Goal: Task Accomplishment & Management: Use online tool/utility

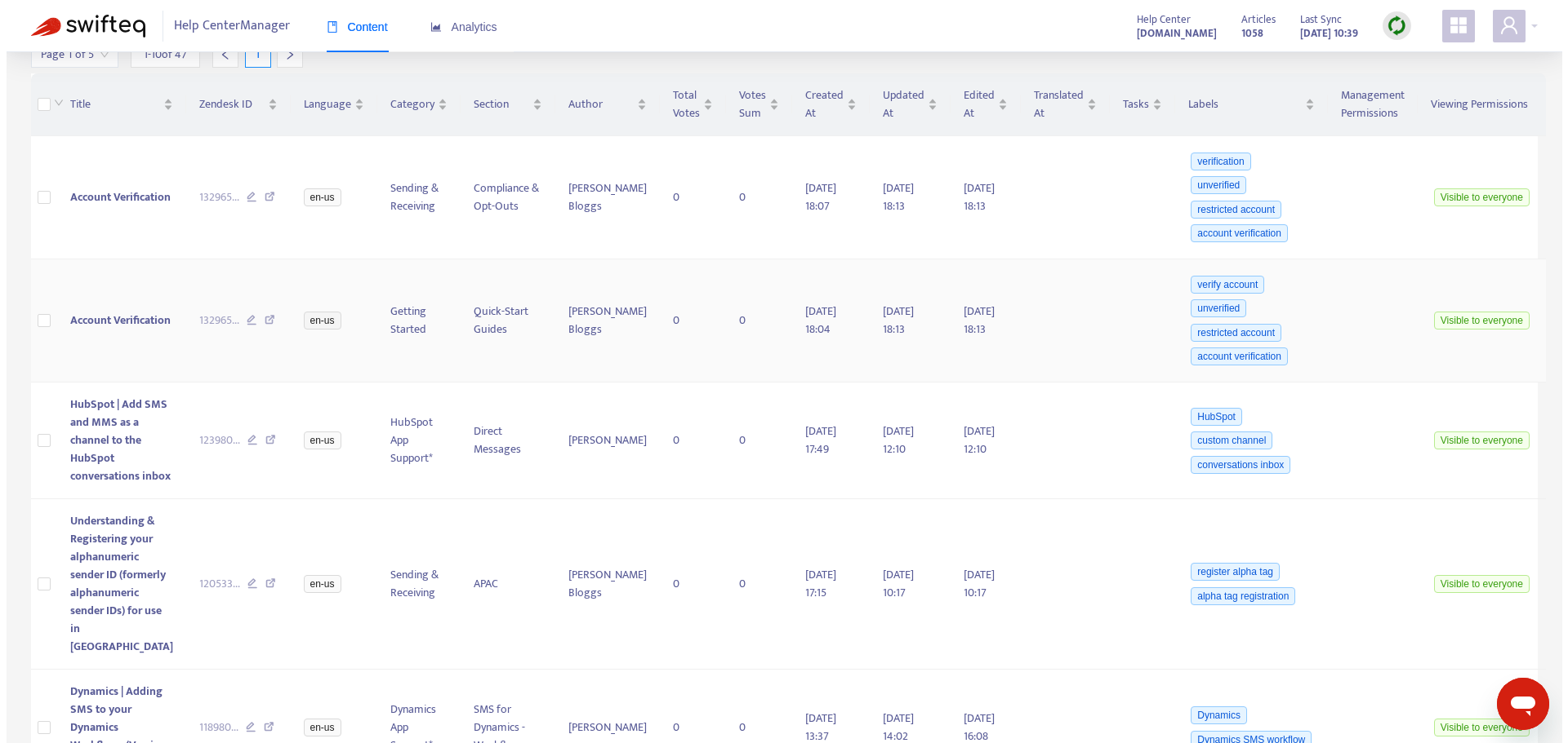
scroll to position [489, 0]
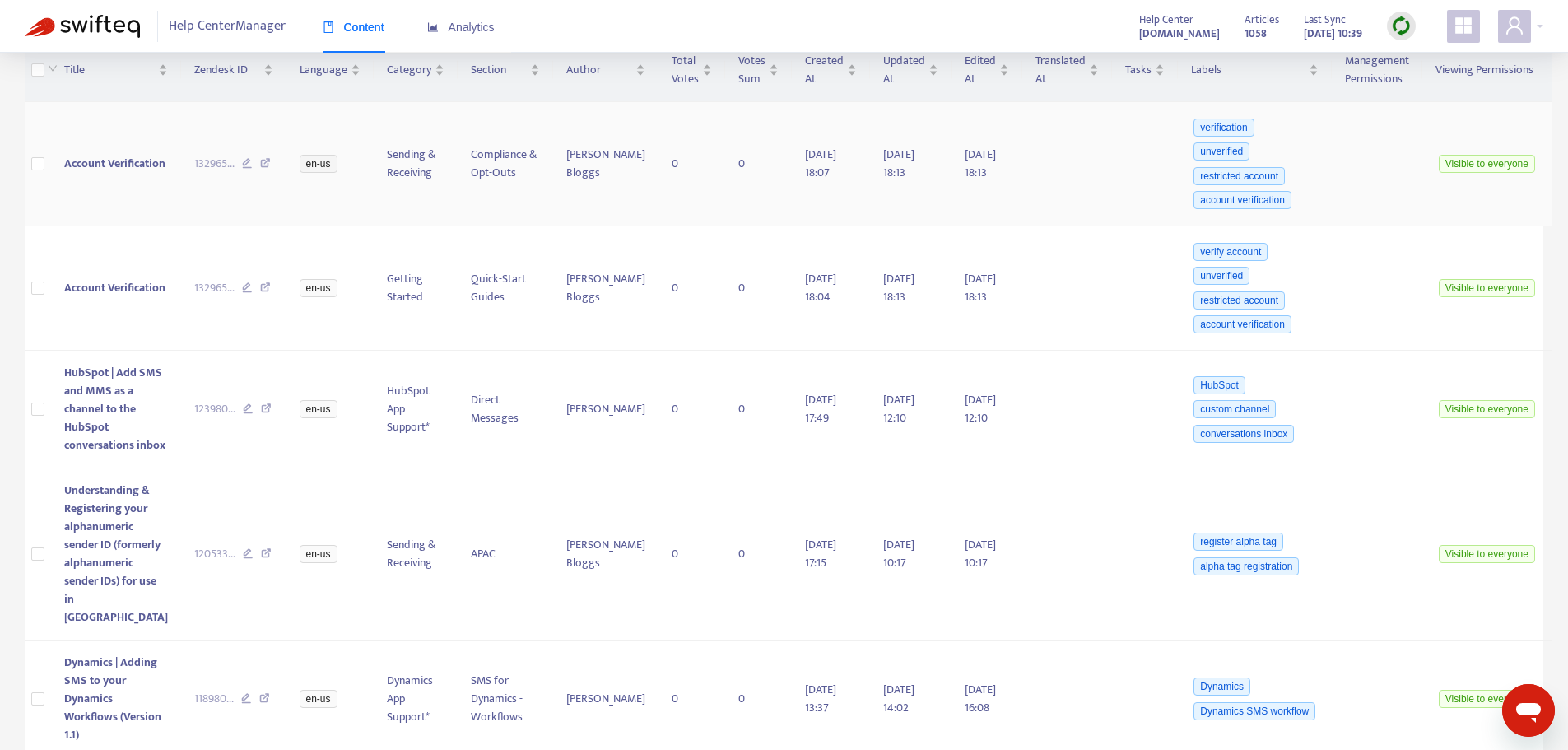
click at [90, 169] on span "Account Verification" at bounding box center [114, 164] width 101 height 19
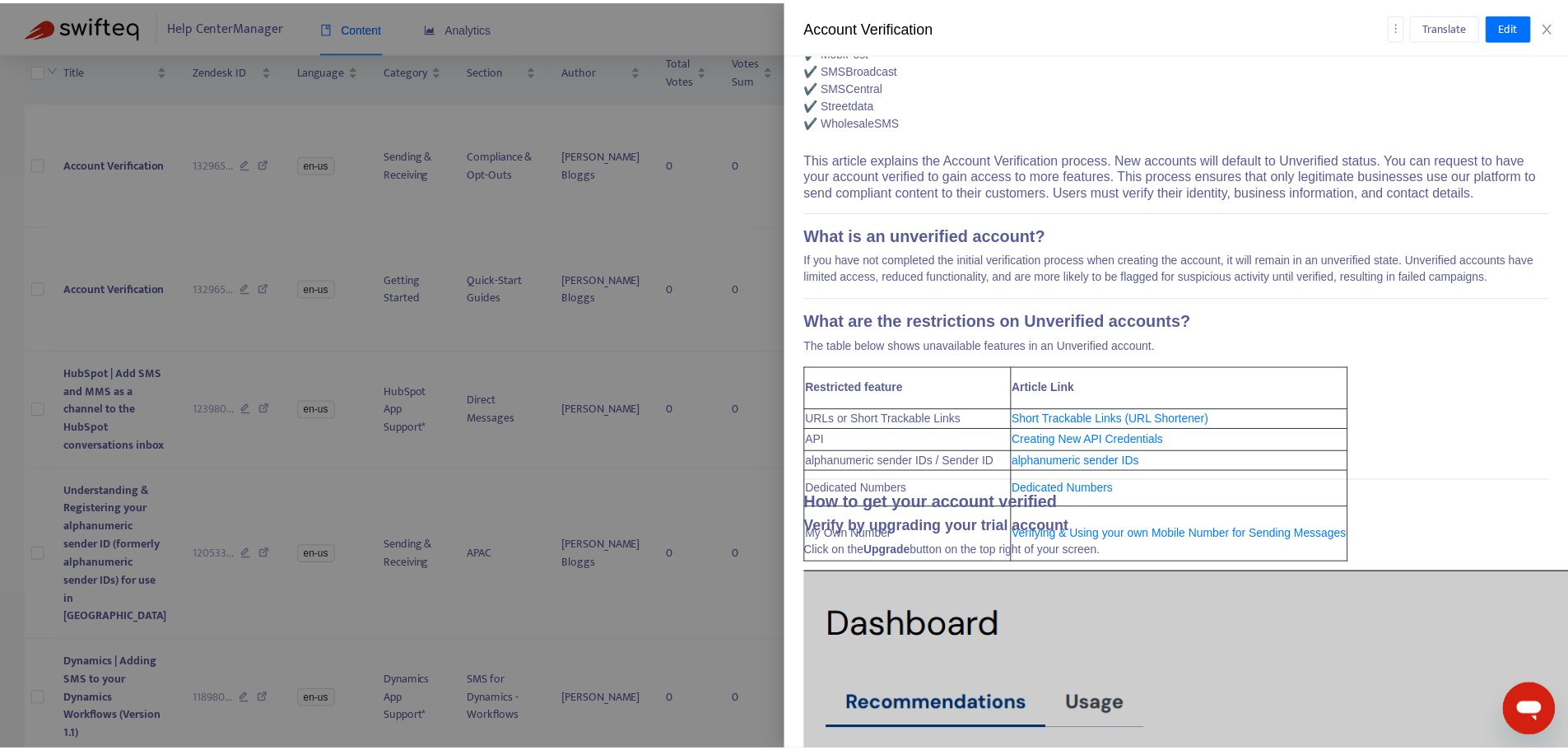
scroll to position [0, 0]
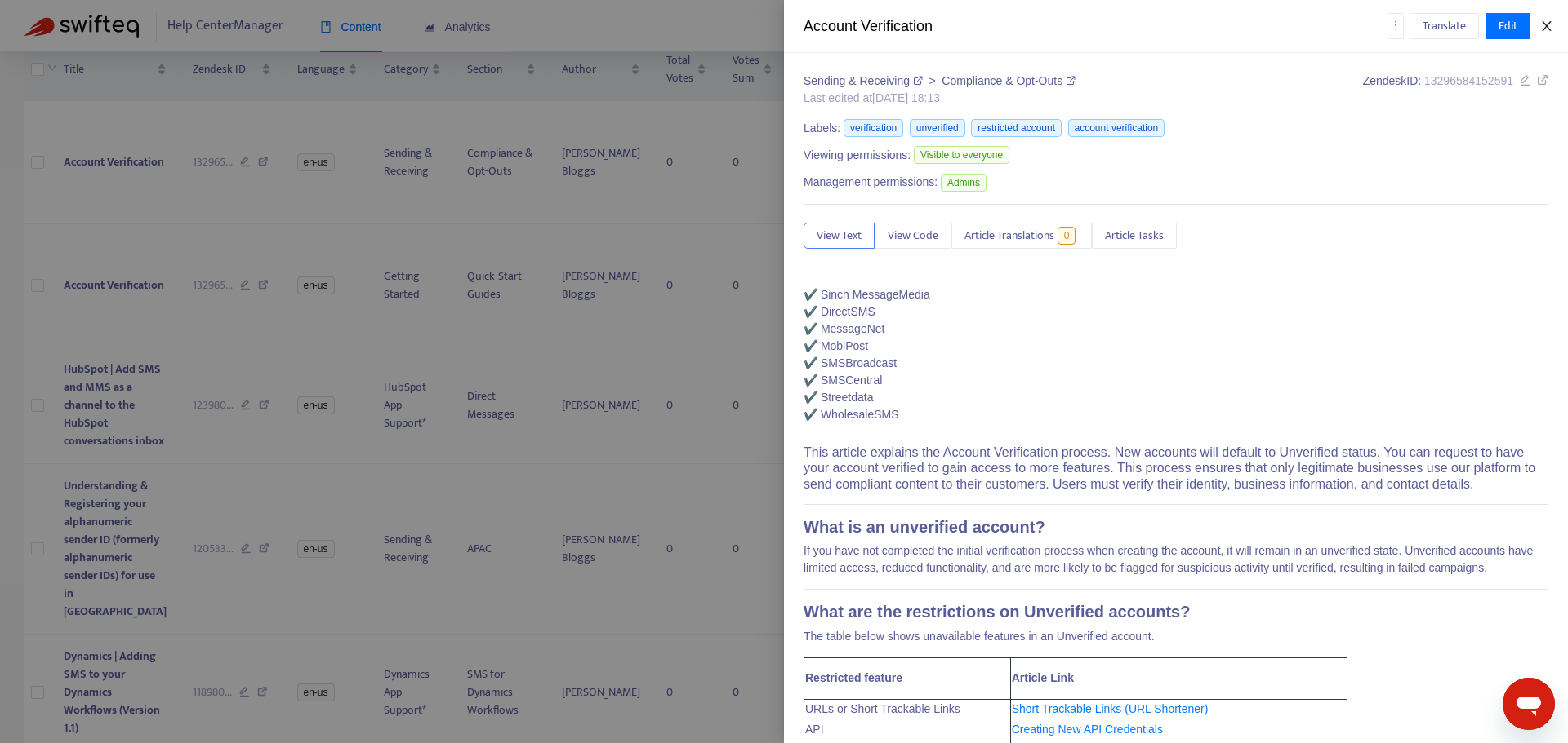
click at [1549, 31] on icon "close" at bounding box center [1546, 26] width 13 height 13
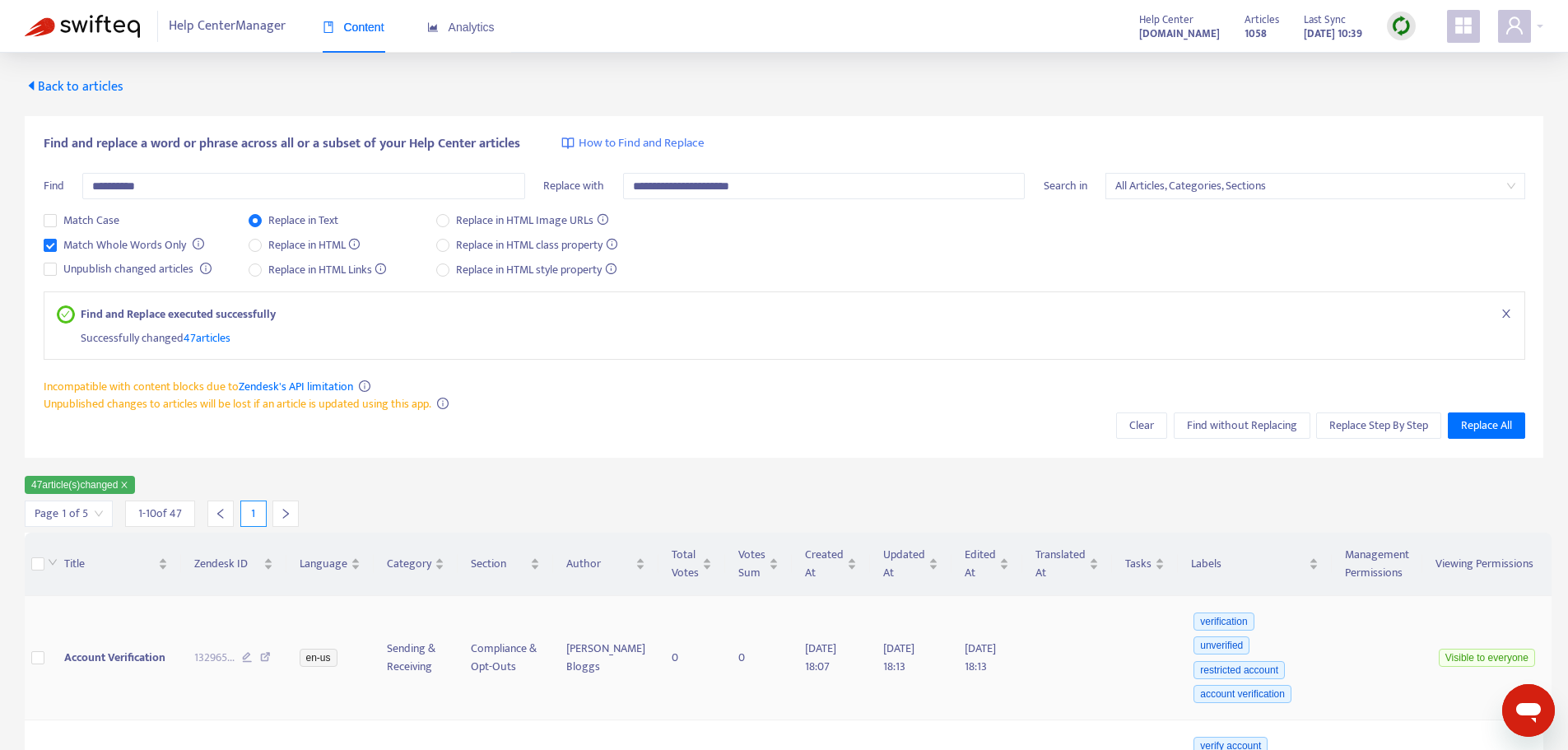
click at [260, 656] on icon at bounding box center [266, 660] width 11 height 15
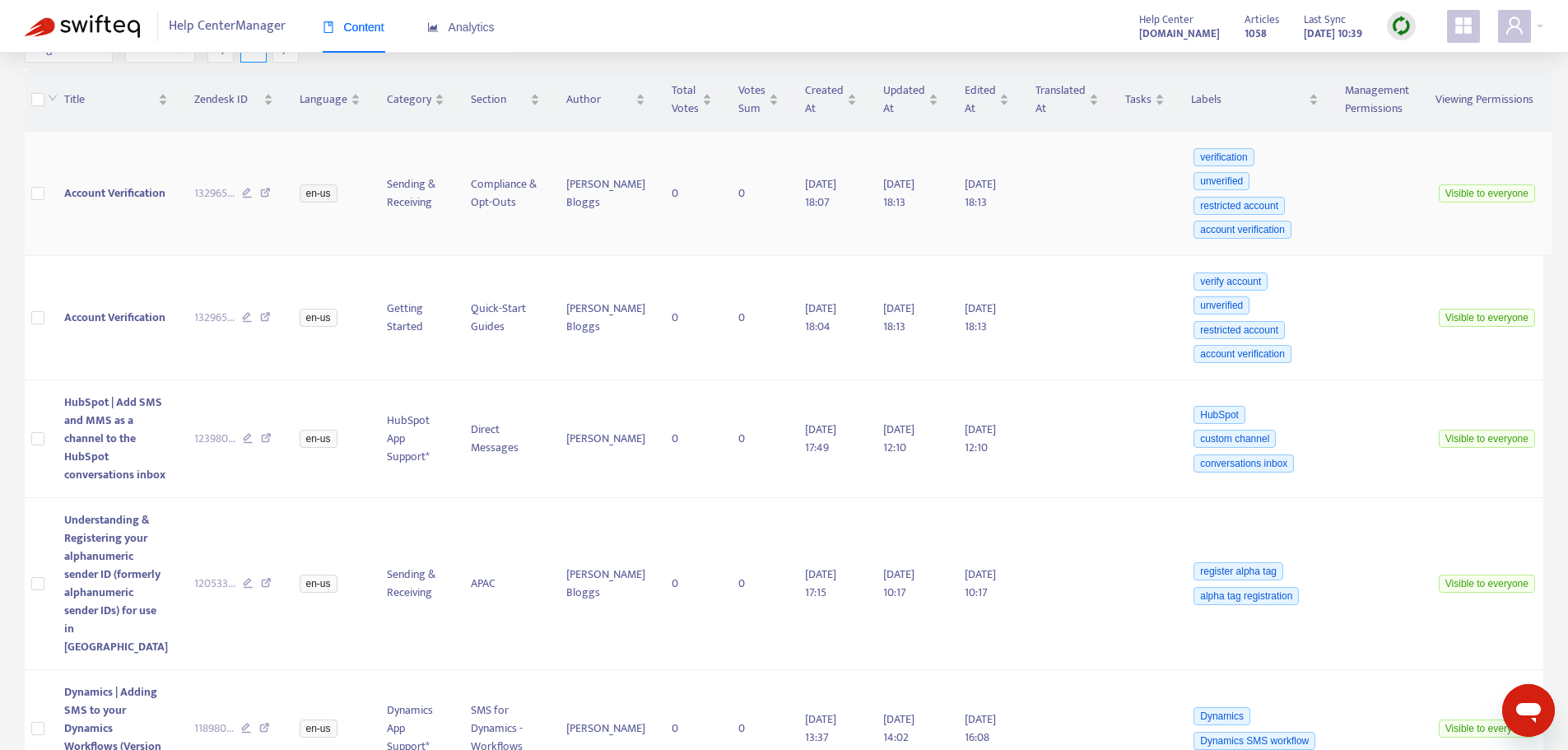
scroll to position [494, 0]
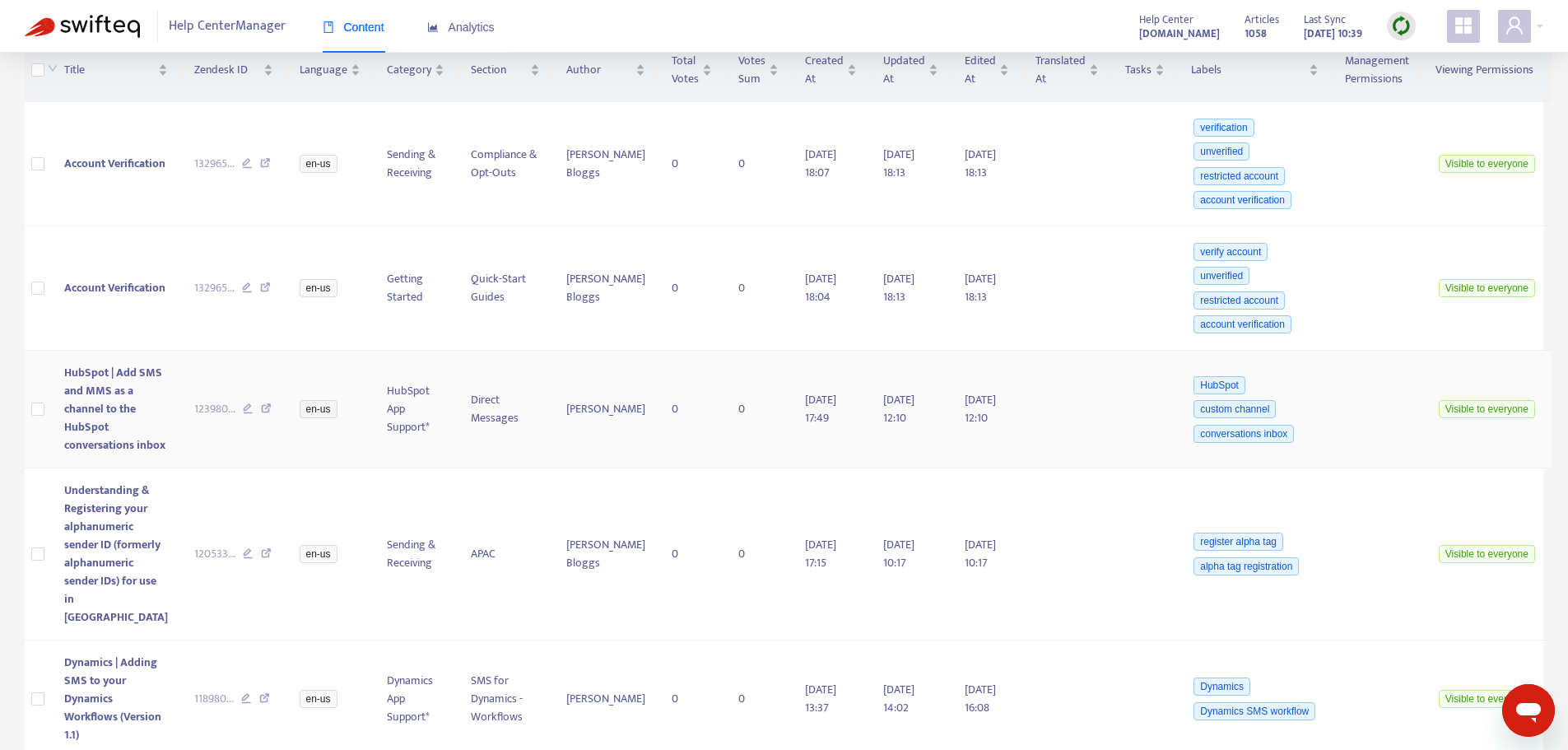
click at [71, 440] on span "HubSpot | Add SMS and MMS as a channel to the HubSpot conversations inbox" at bounding box center [114, 408] width 101 height 91
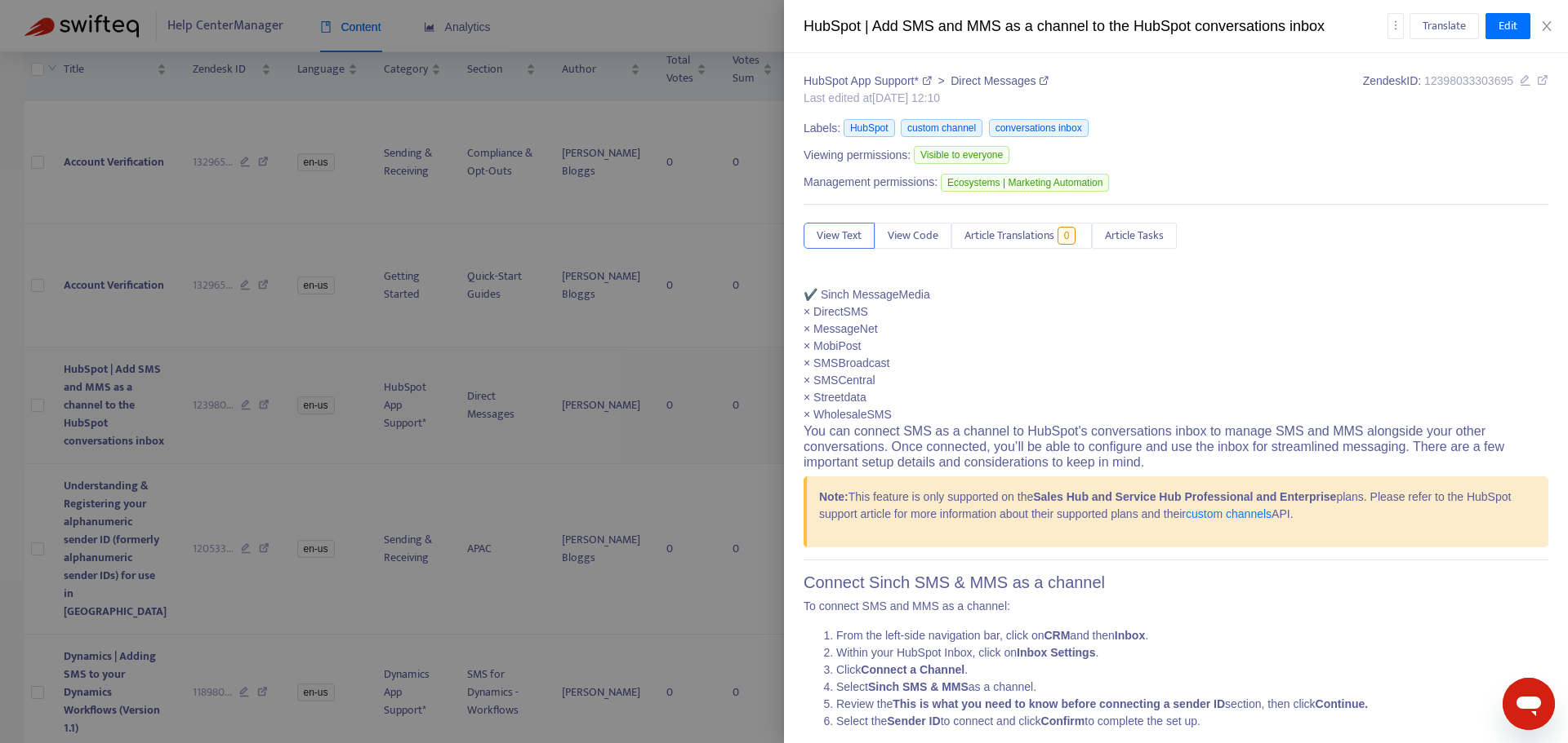
click at [39, 449] on div at bounding box center [784, 372] width 1568 height 743
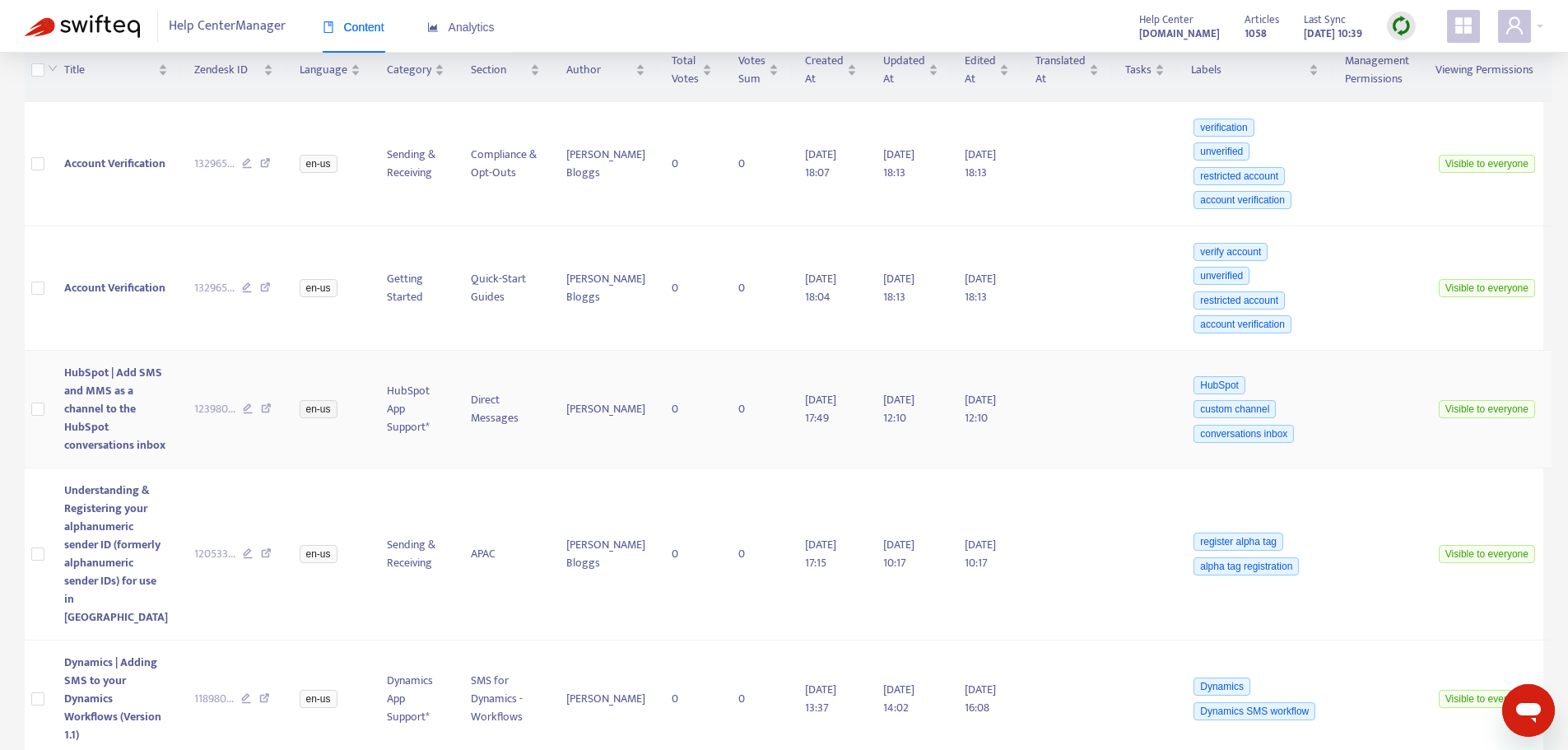
click at [261, 417] on icon at bounding box center [267, 411] width 11 height 15
click at [261, 563] on icon at bounding box center [267, 556] width 11 height 15
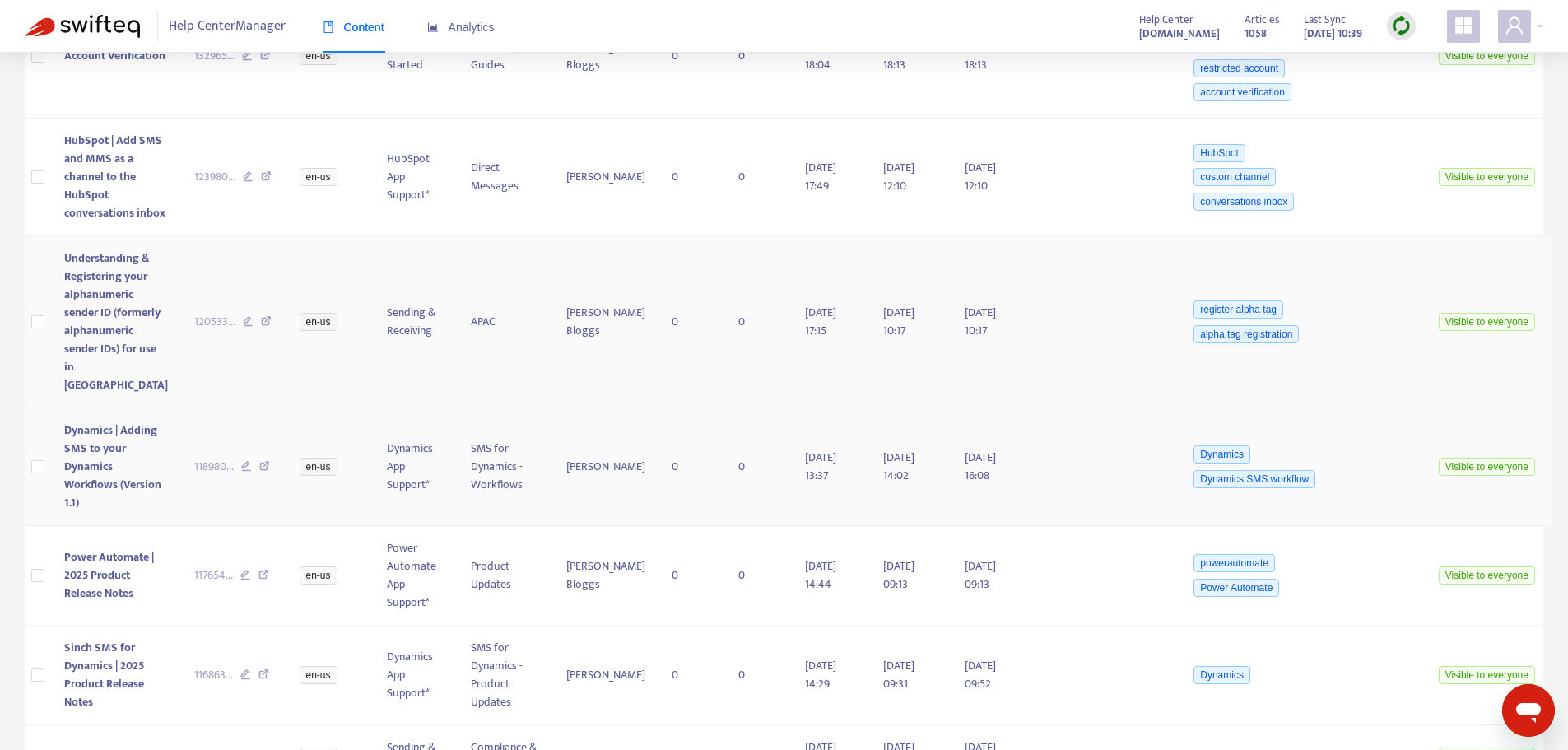
scroll to position [742, 0]
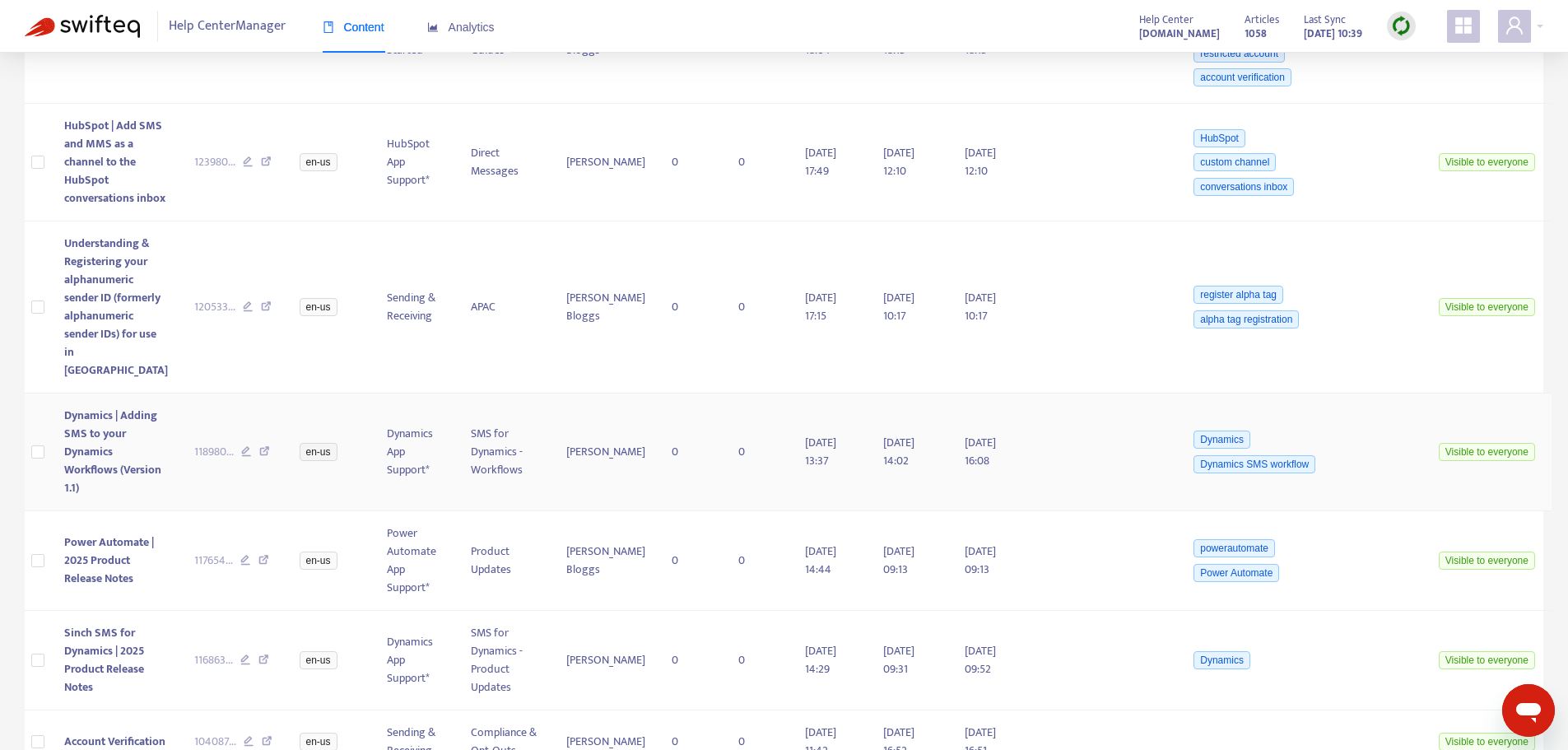
click at [259, 462] on icon at bounding box center [265, 454] width 11 height 15
click at [259, 570] on icon at bounding box center [264, 563] width 11 height 15
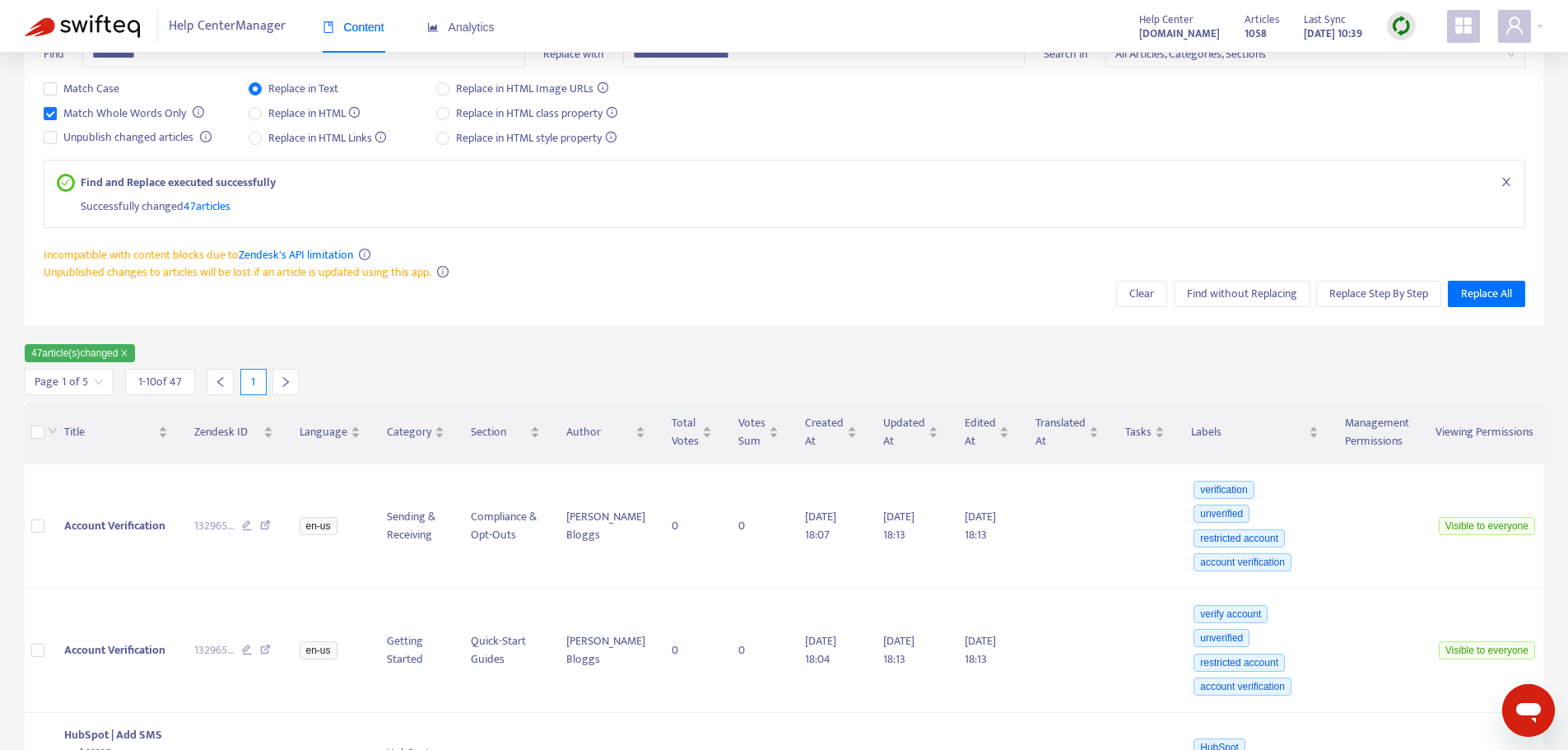
scroll to position [119, 0]
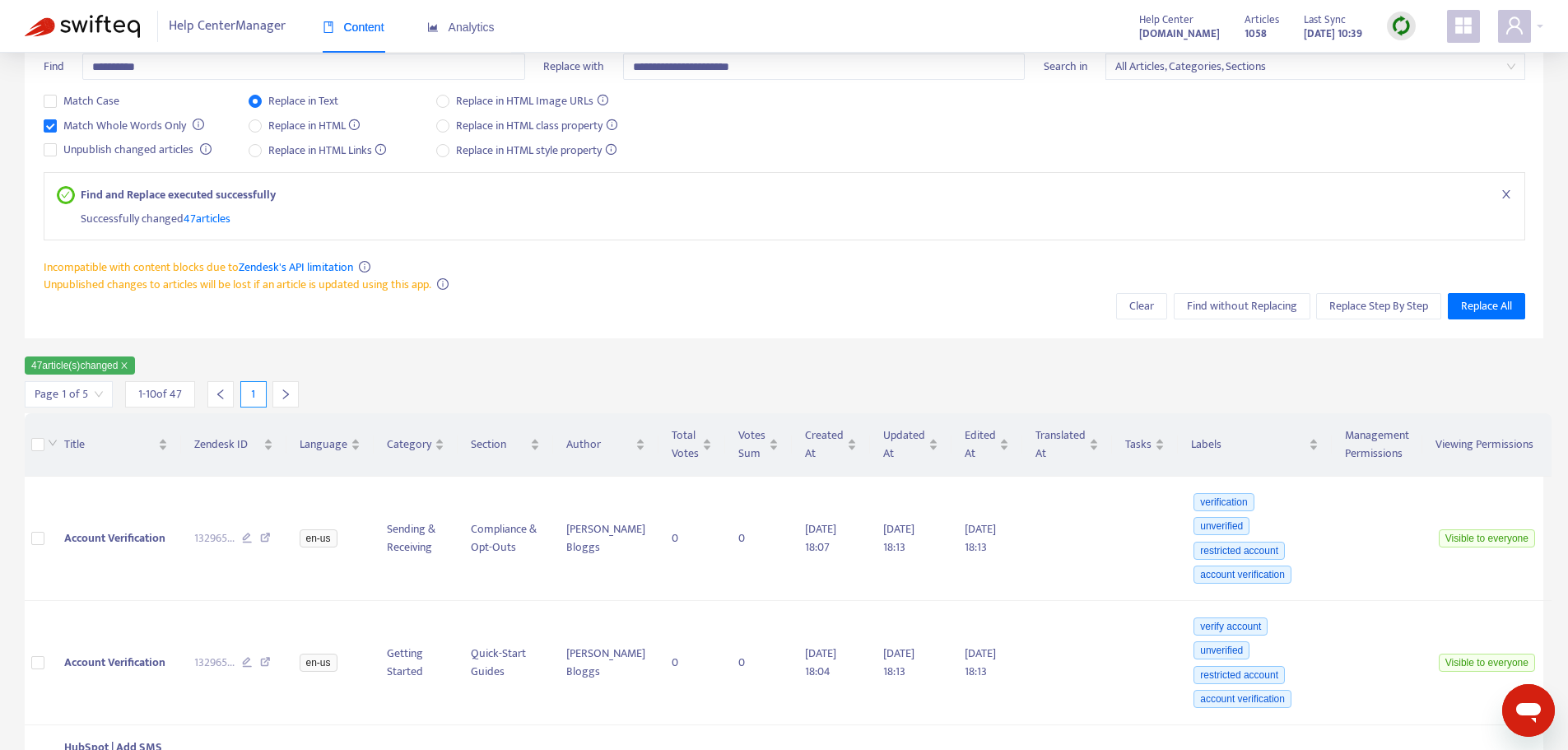
click at [95, 391] on input "search" at bounding box center [68, 395] width 68 height 25
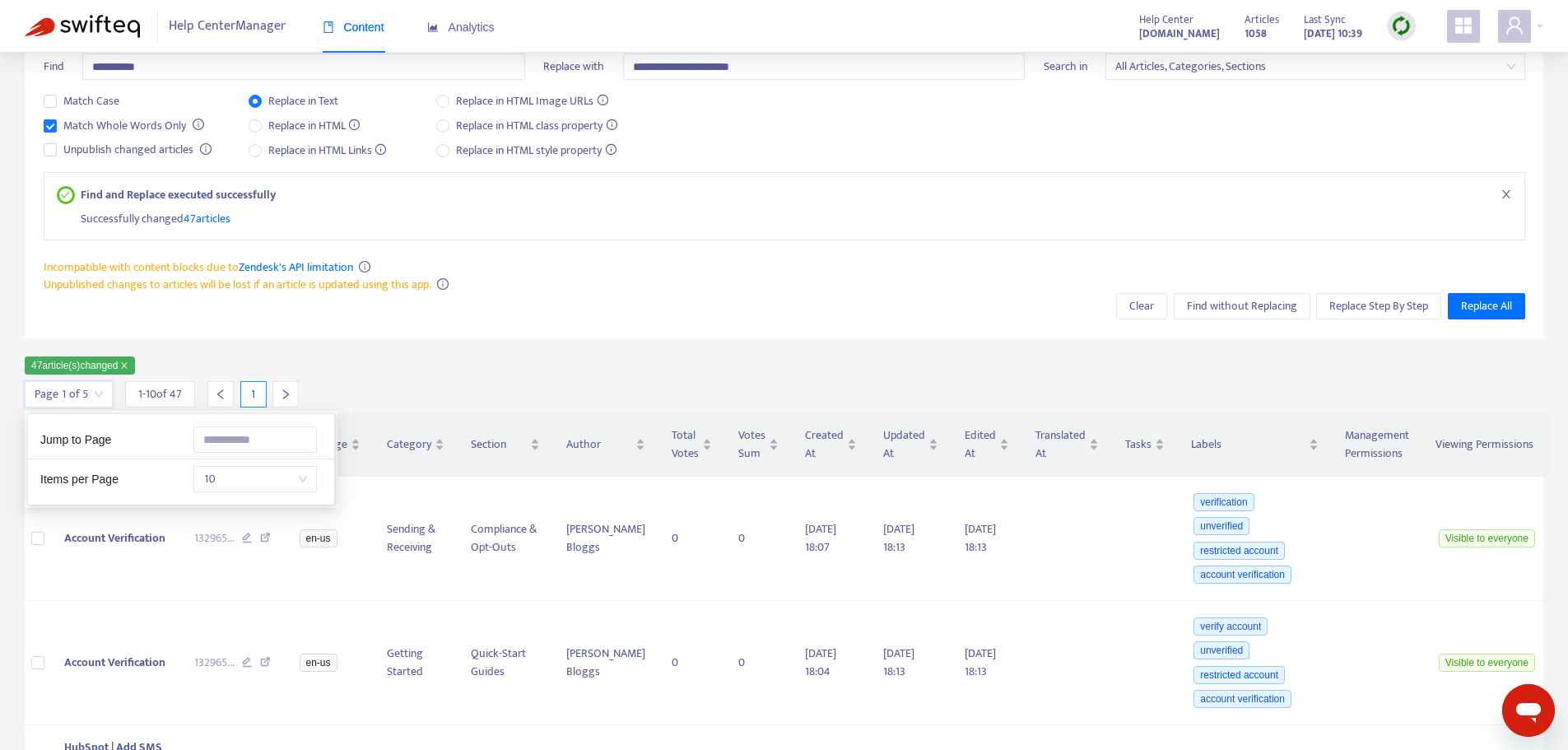
click at [303, 477] on span "10" at bounding box center [256, 479] width 104 height 25
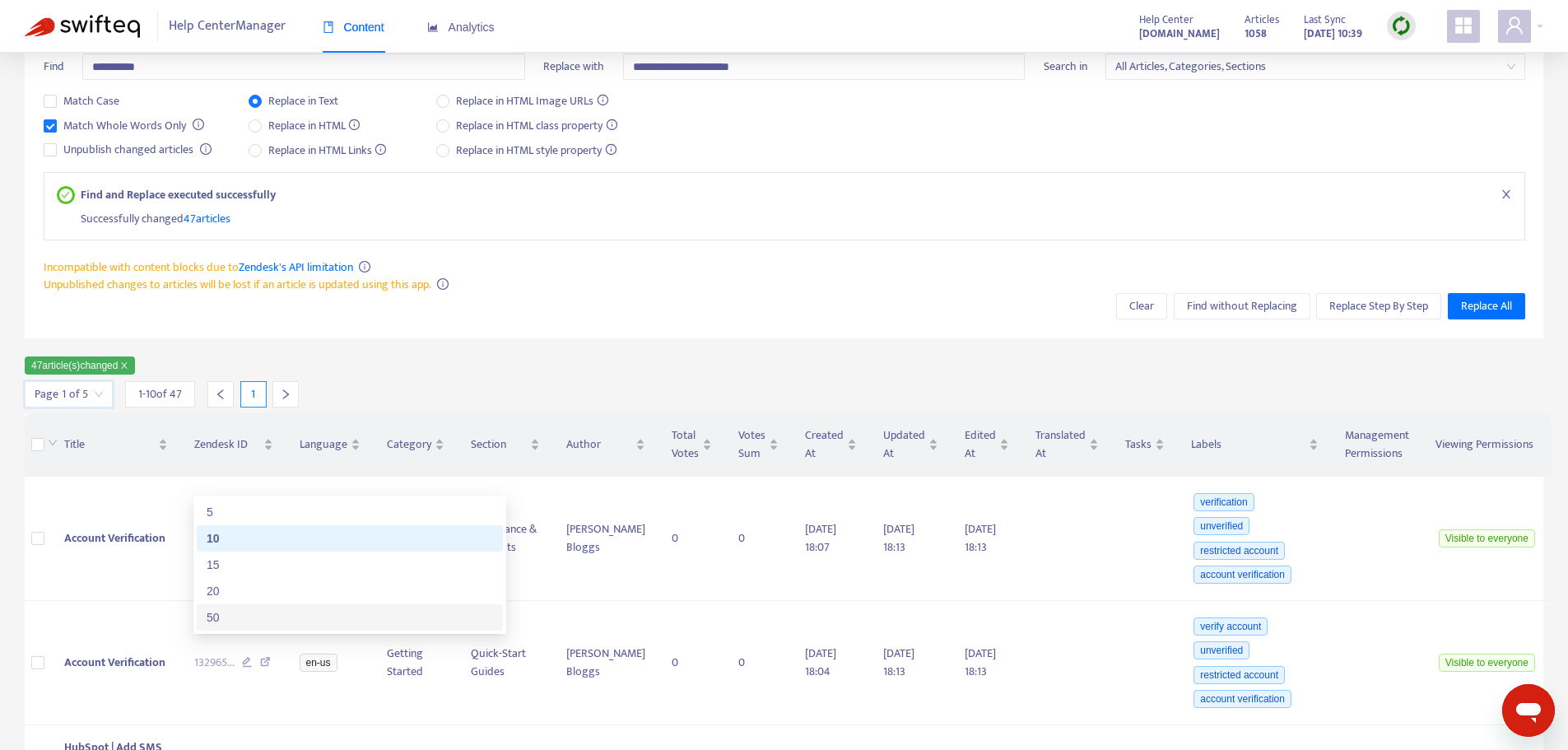
click at [228, 610] on div "50" at bounding box center [350, 617] width 286 height 18
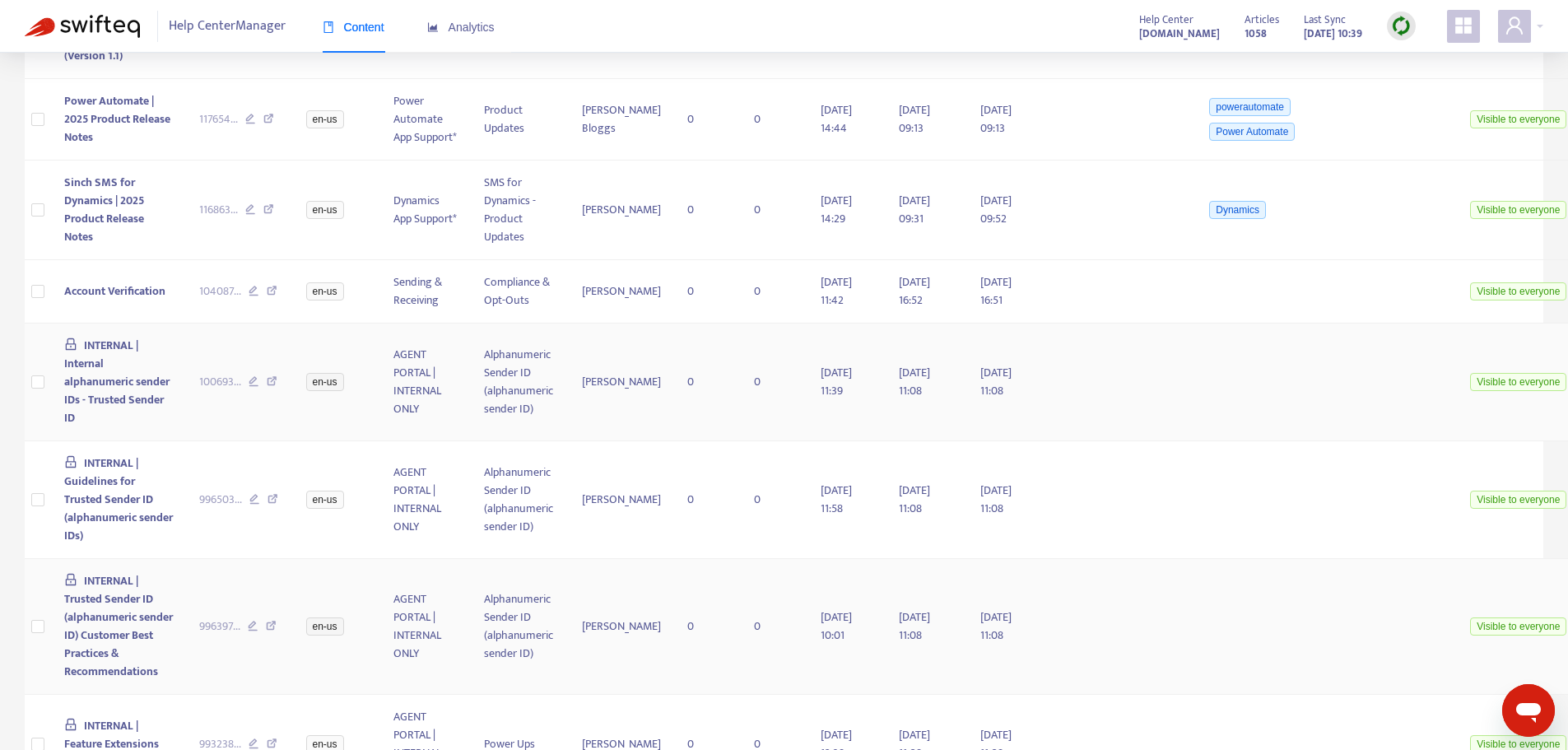
scroll to position [1108, 0]
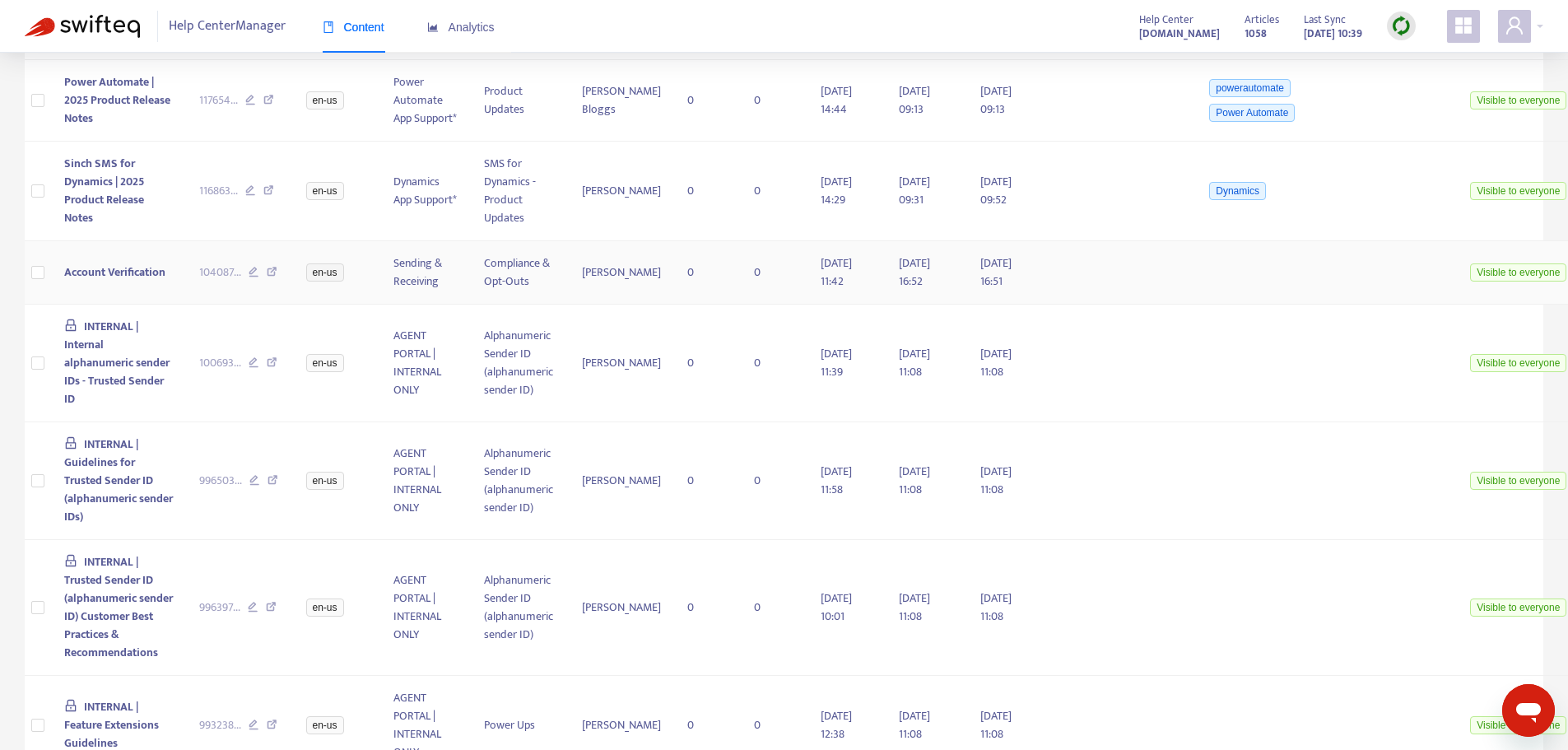
click at [267, 282] on icon at bounding box center [272, 275] width 11 height 15
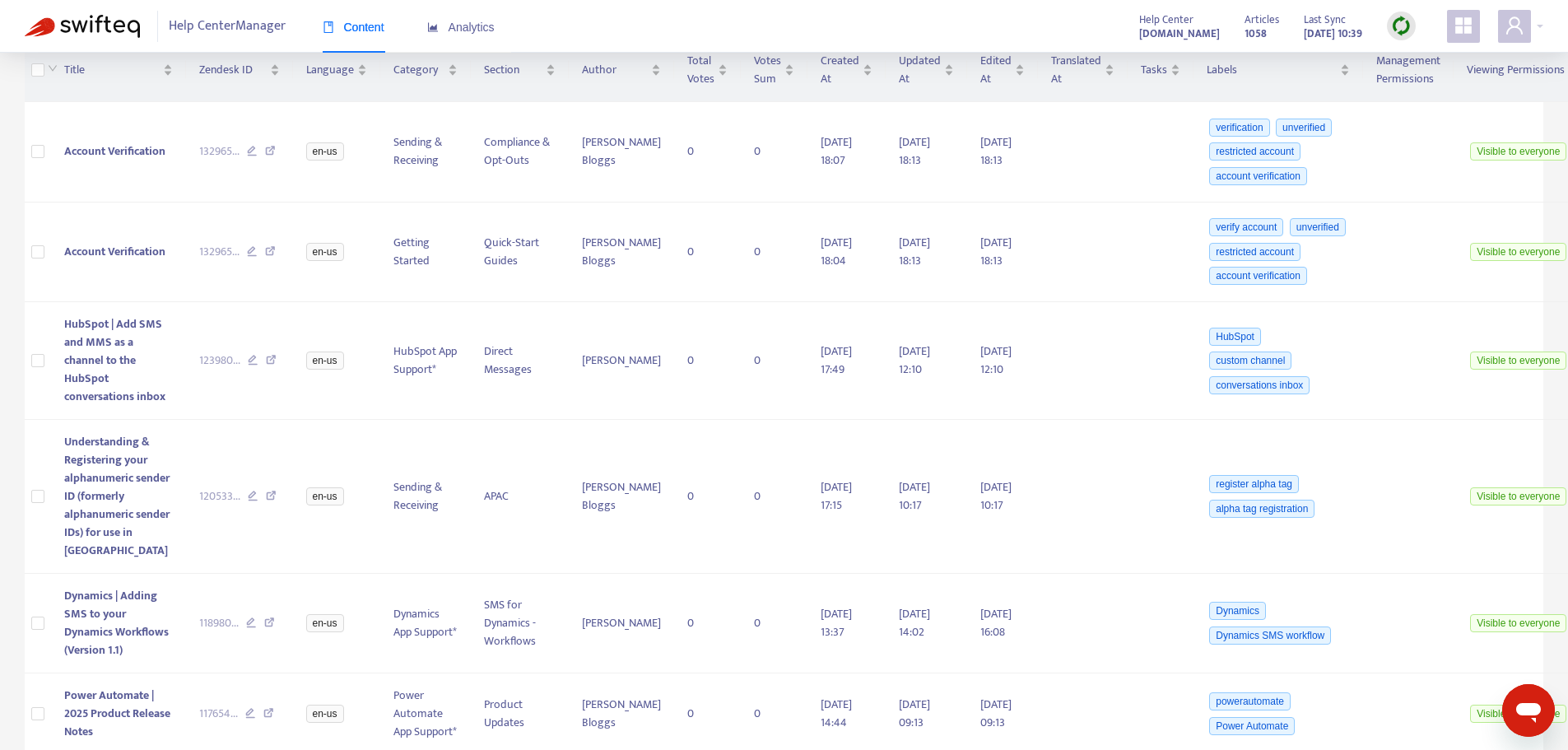
scroll to position [449, 0]
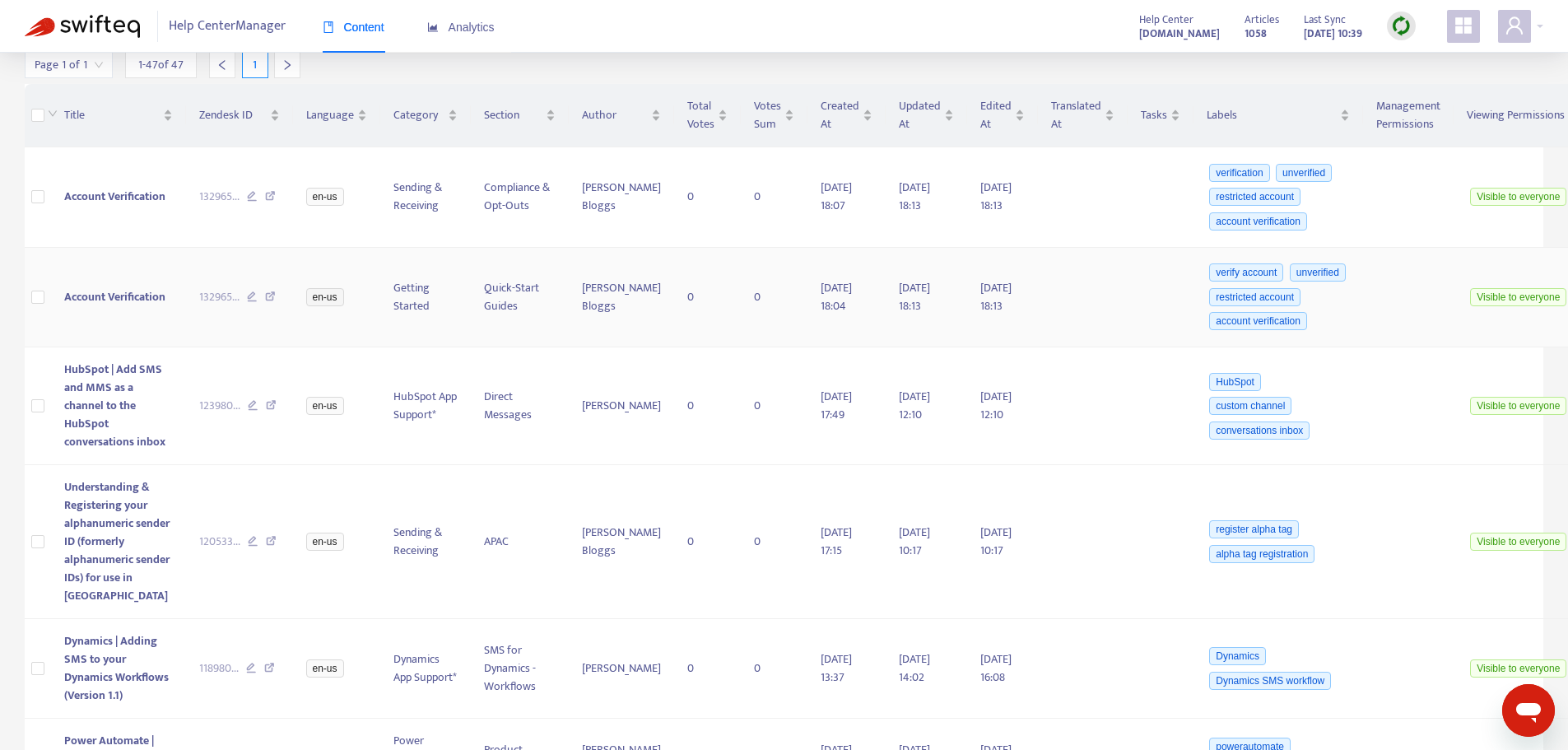
click at [265, 306] on icon at bounding box center [271, 299] width 11 height 15
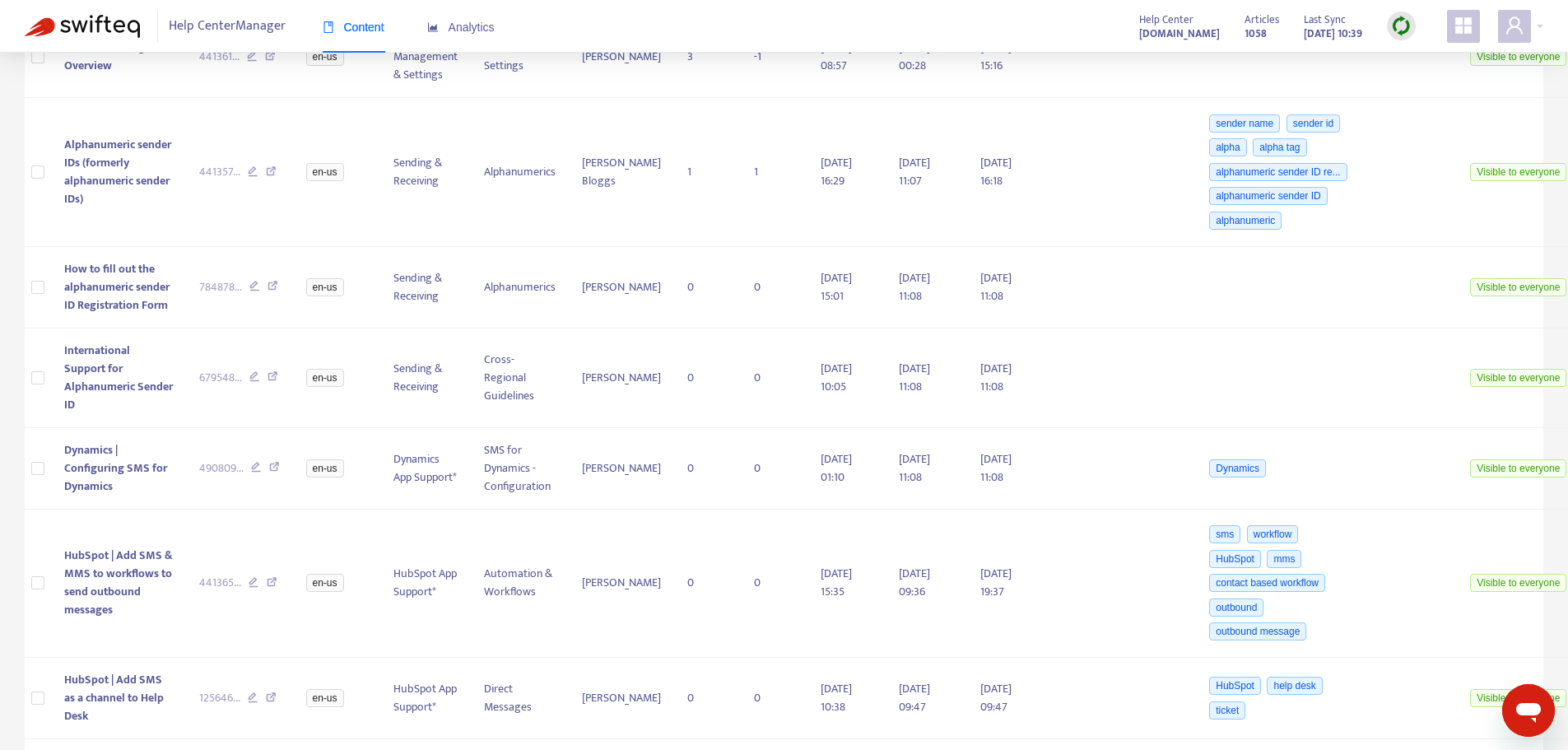
scroll to position [2591, 0]
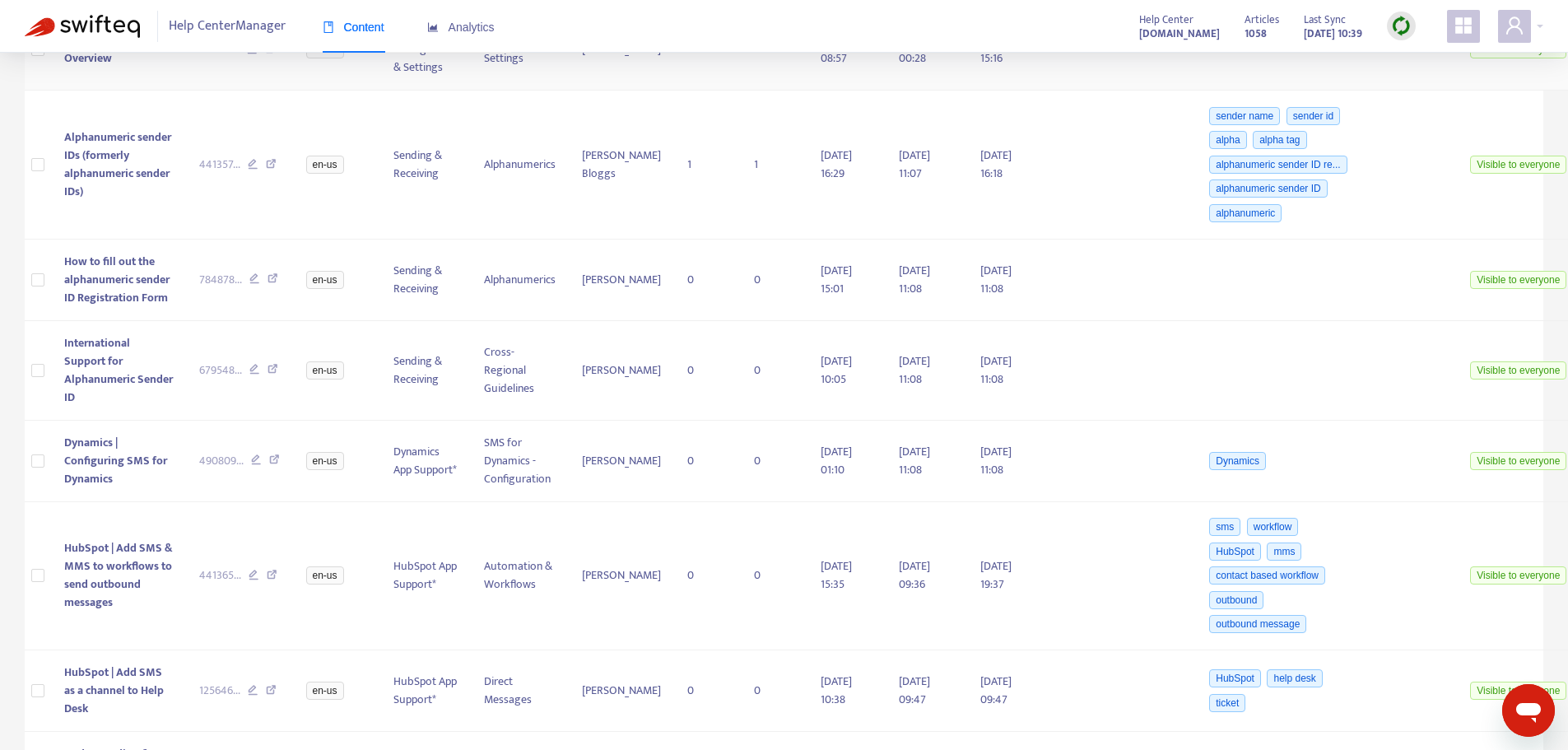
click at [265, 59] on icon at bounding box center [271, 51] width 11 height 15
click at [266, 174] on icon at bounding box center [272, 167] width 11 height 15
click at [529, 33] on div "Help Center Manager Content Analytics" at bounding box center [280, 26] width 510 height 53
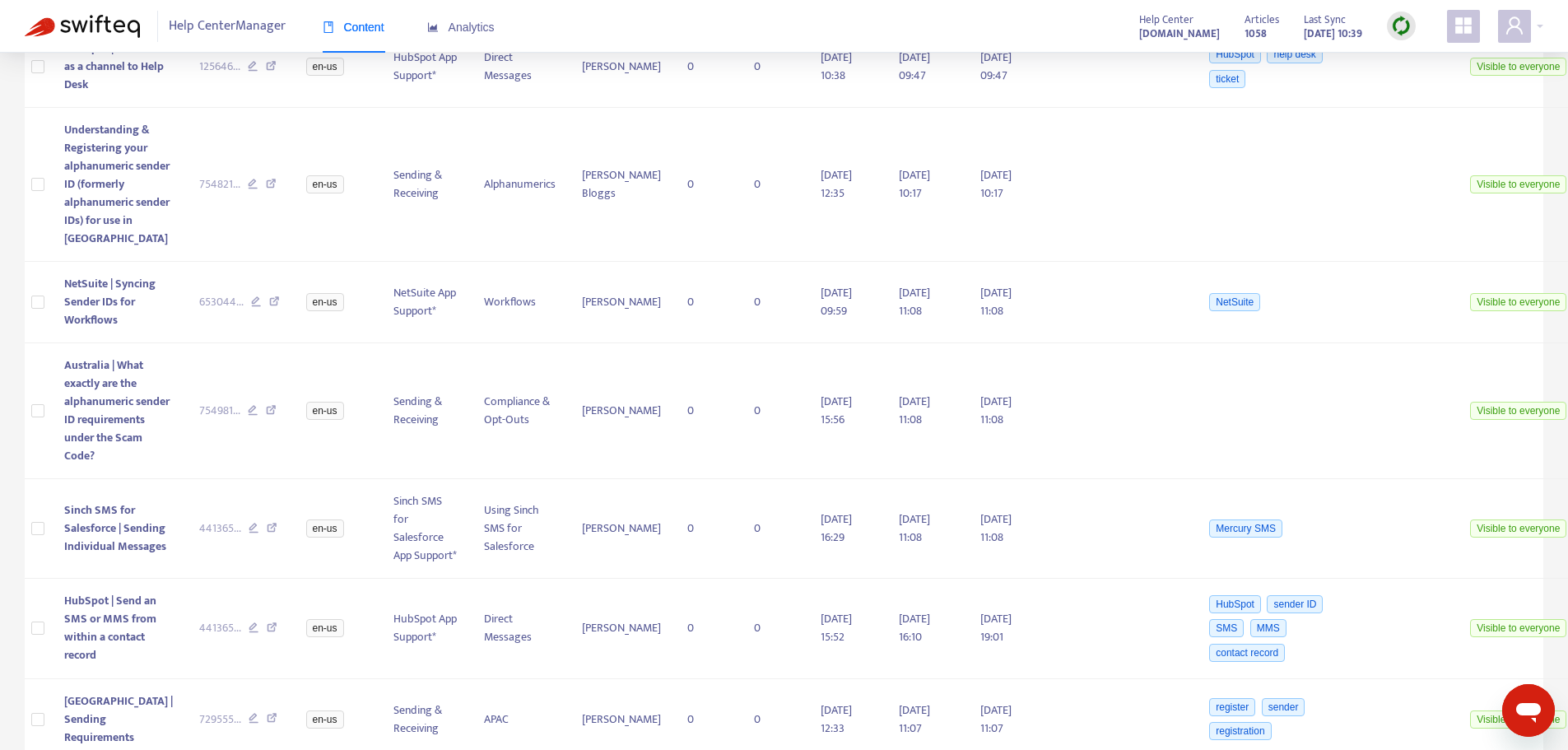
scroll to position [3247, 0]
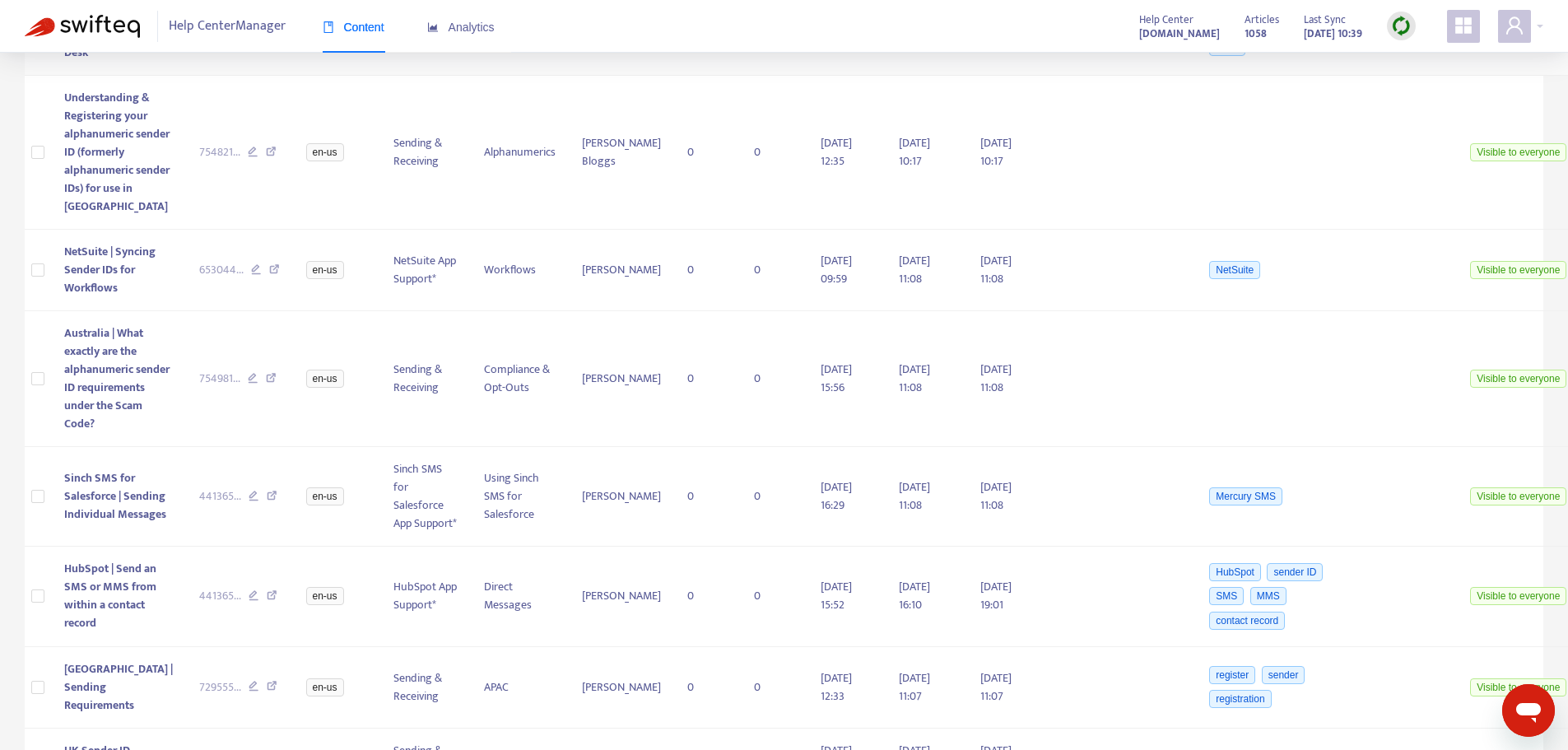
click at [266, 44] on icon at bounding box center [272, 36] width 11 height 15
click at [266, 161] on icon at bounding box center [272, 154] width 11 height 15
click at [269, 279] on icon at bounding box center [274, 272] width 11 height 15
click at [266, 388] on icon at bounding box center [272, 381] width 11 height 15
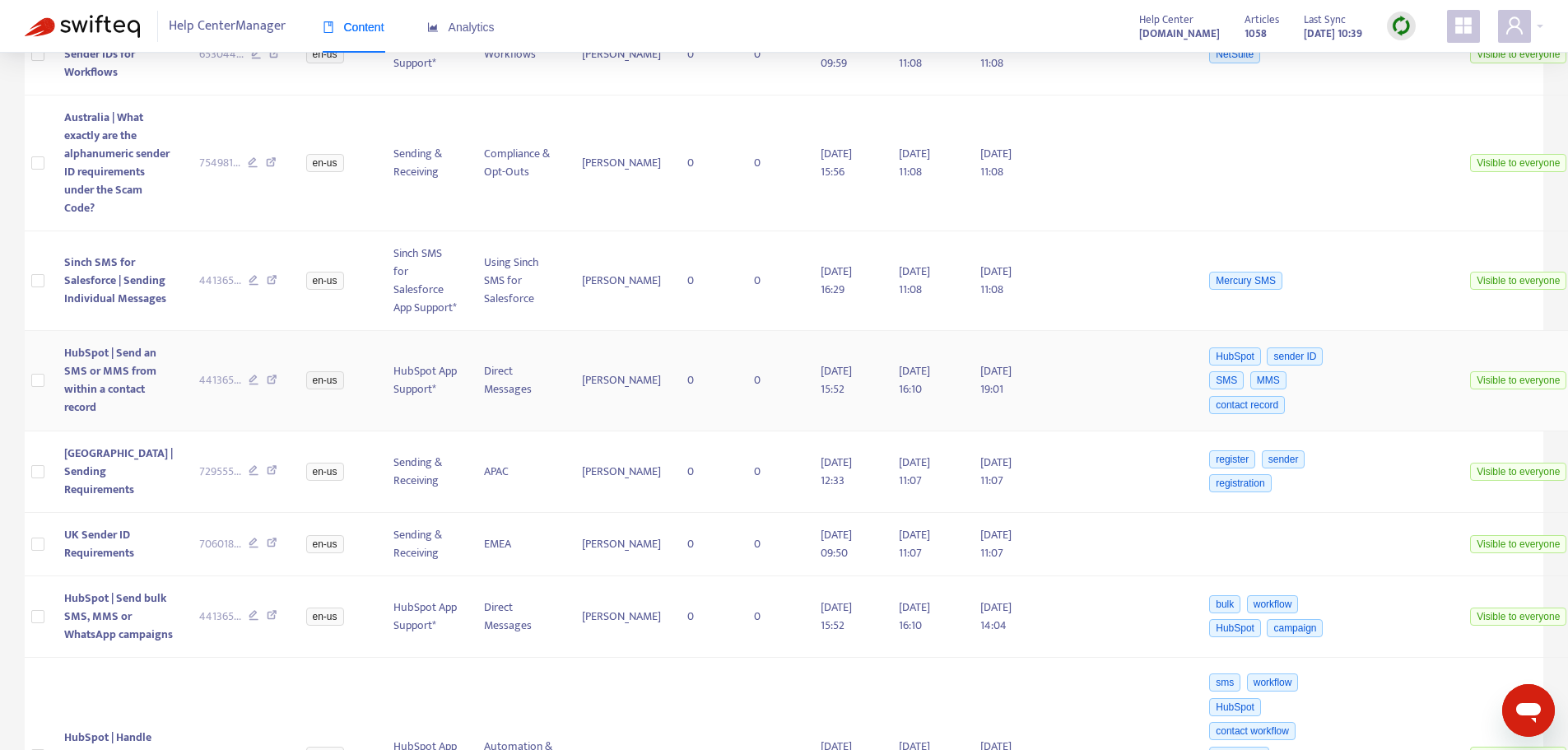
scroll to position [3494, 0]
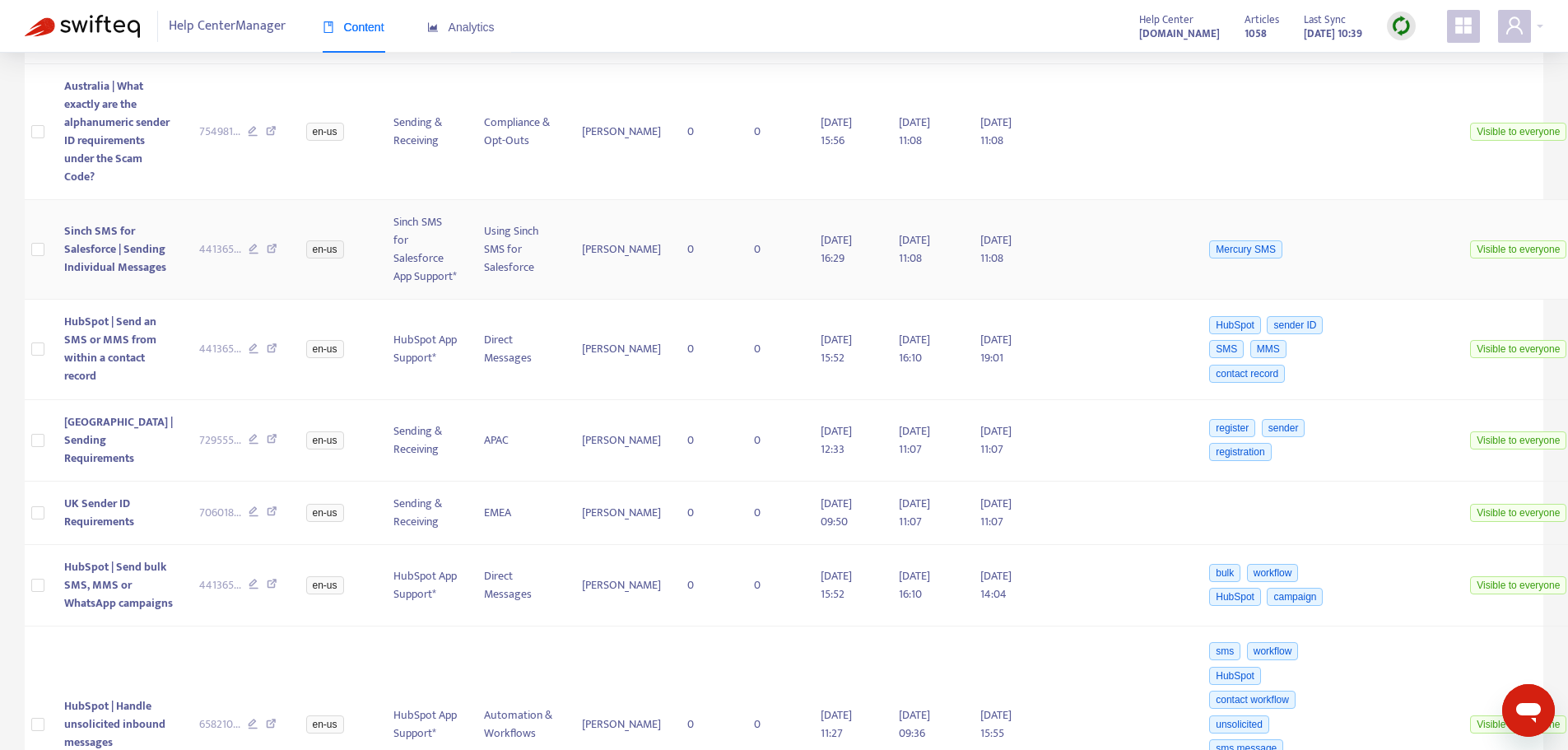
click at [267, 259] on icon at bounding box center [272, 251] width 11 height 15
click at [267, 358] on icon at bounding box center [272, 351] width 11 height 15
click at [267, 449] on icon at bounding box center [272, 441] width 11 height 15
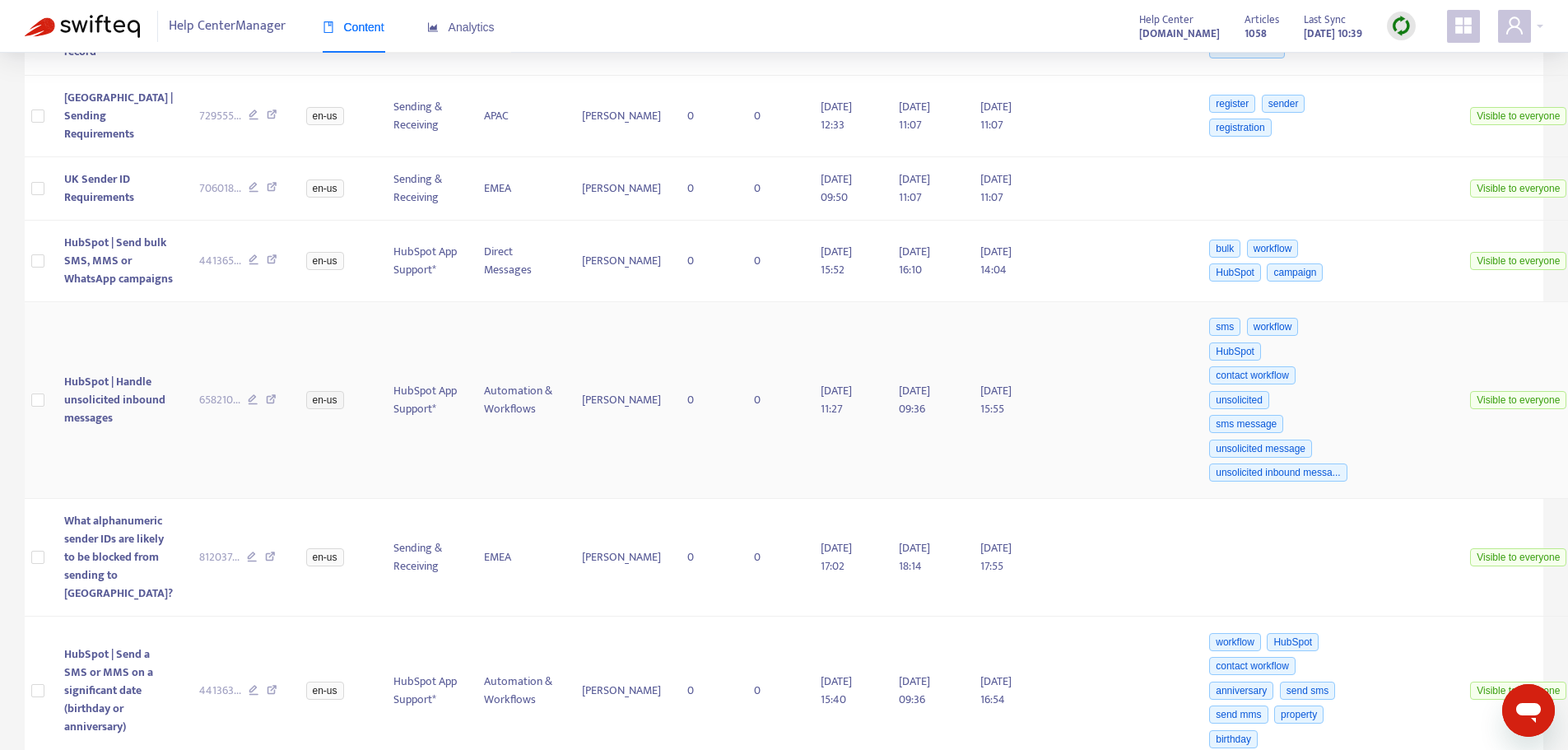
scroll to position [3824, 0]
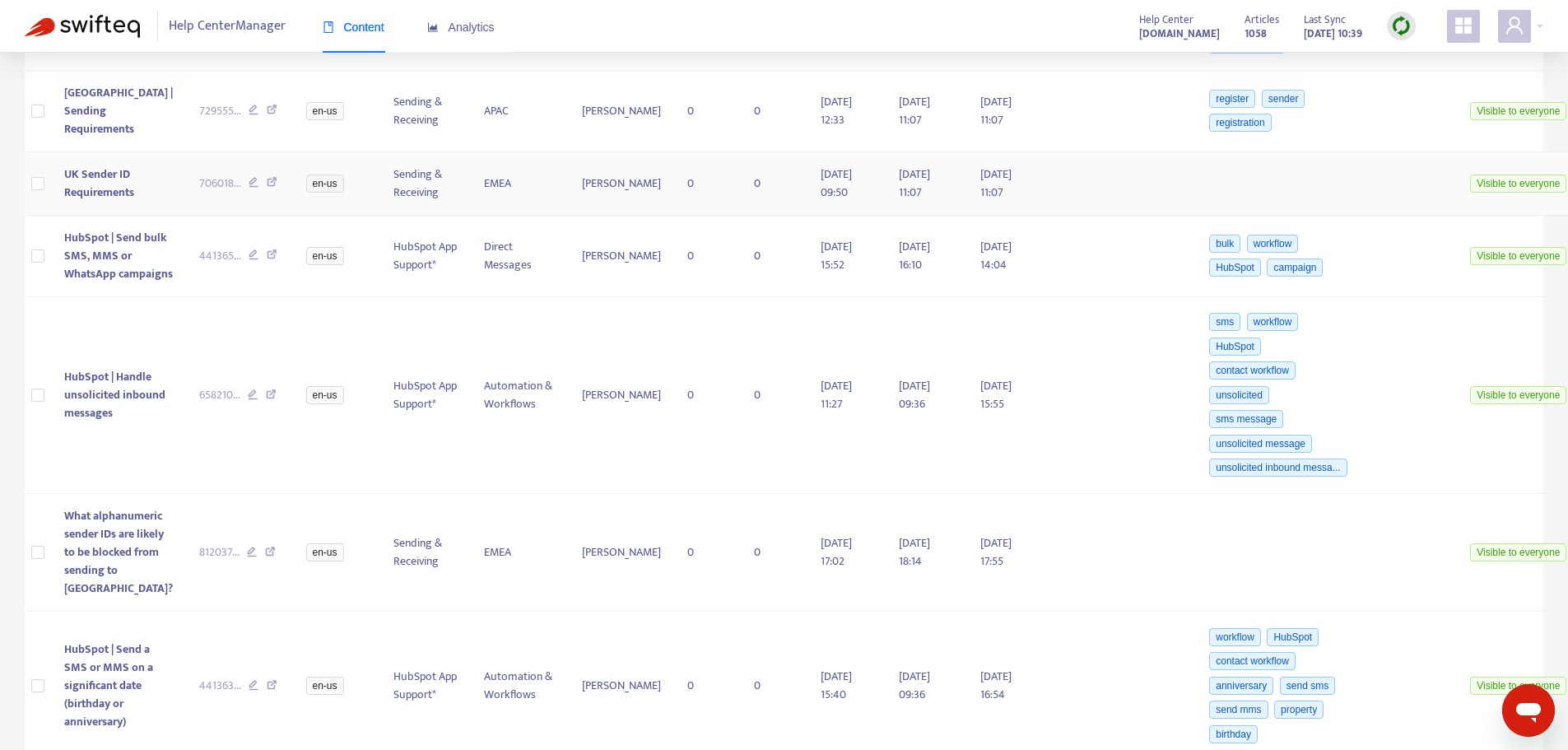
click at [267, 192] on icon at bounding box center [272, 184] width 11 height 15
click at [267, 264] on icon at bounding box center [272, 257] width 11 height 15
click at [266, 405] on icon at bounding box center [272, 397] width 11 height 15
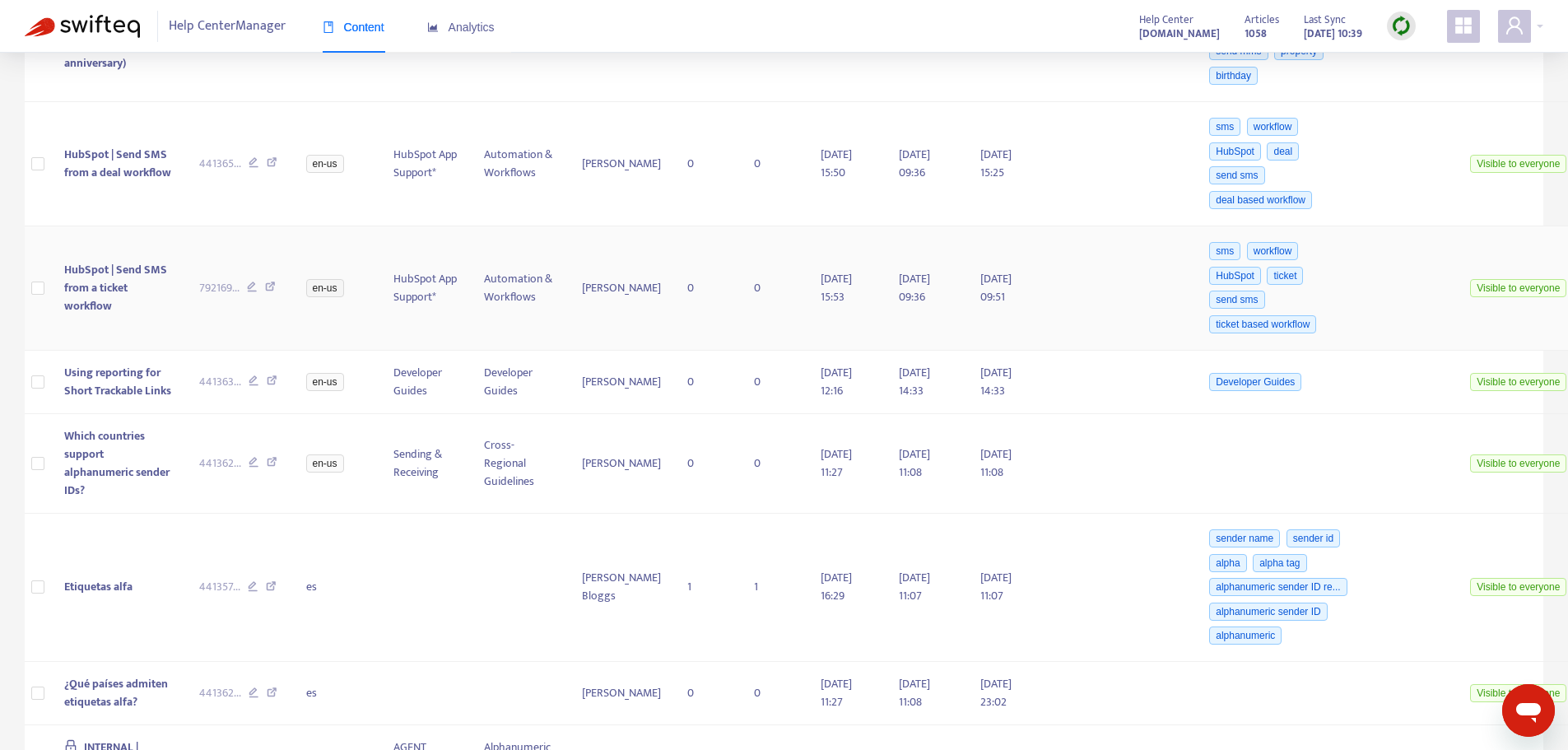
scroll to position [4400, 0]
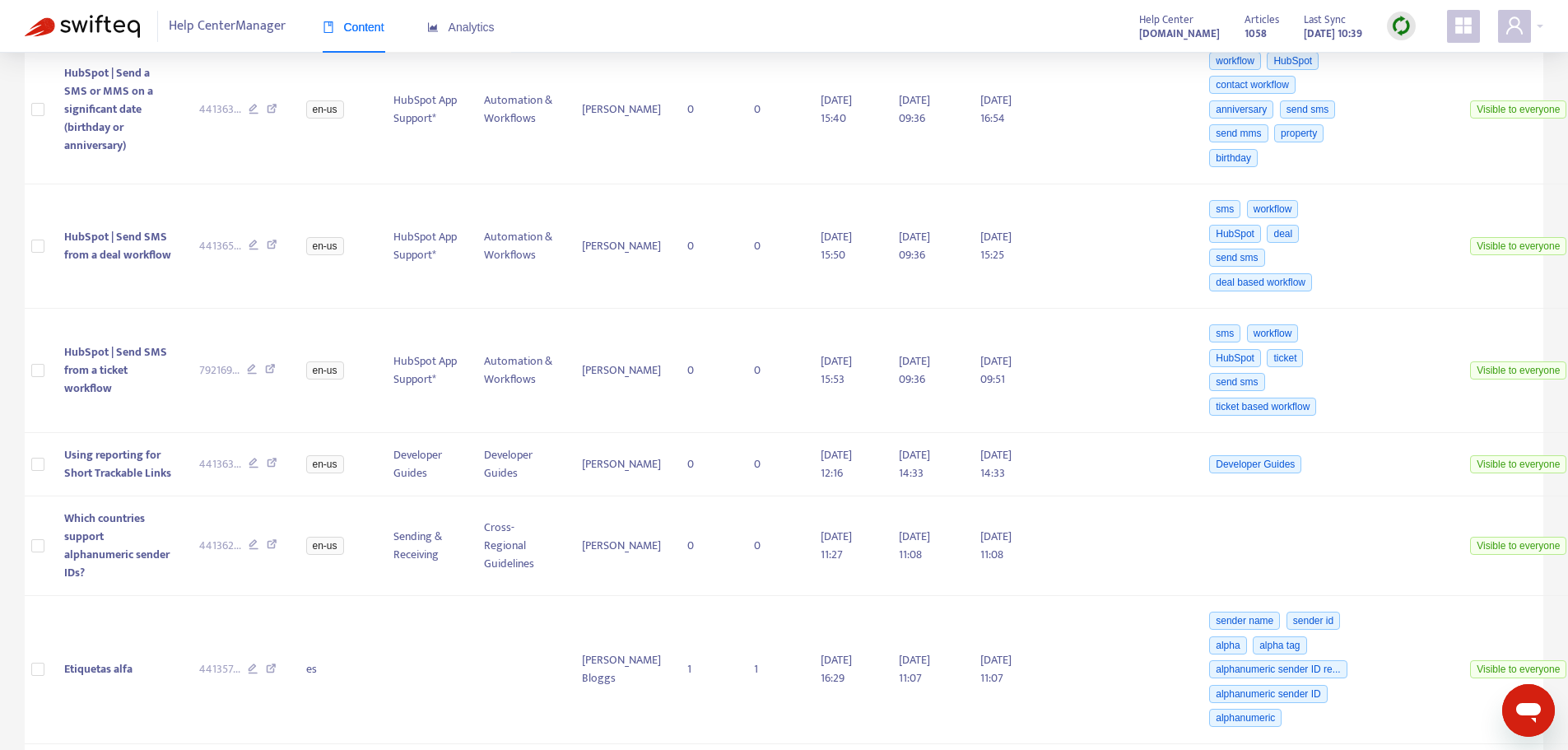
click at [267, 118] on icon at bounding box center [272, 112] width 11 height 15
click at [265, 379] on icon at bounding box center [271, 371] width 11 height 15
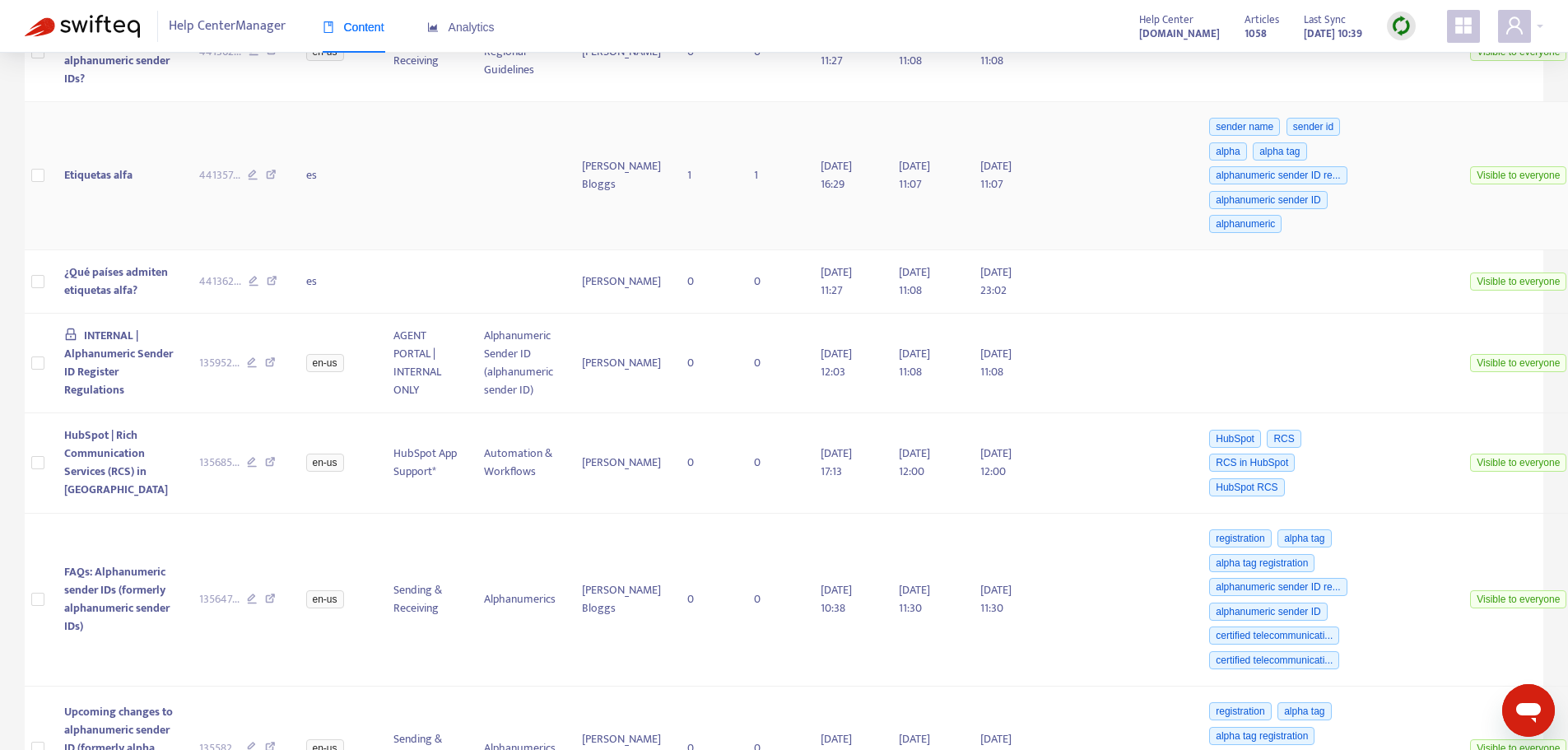
scroll to position [4976, 0]
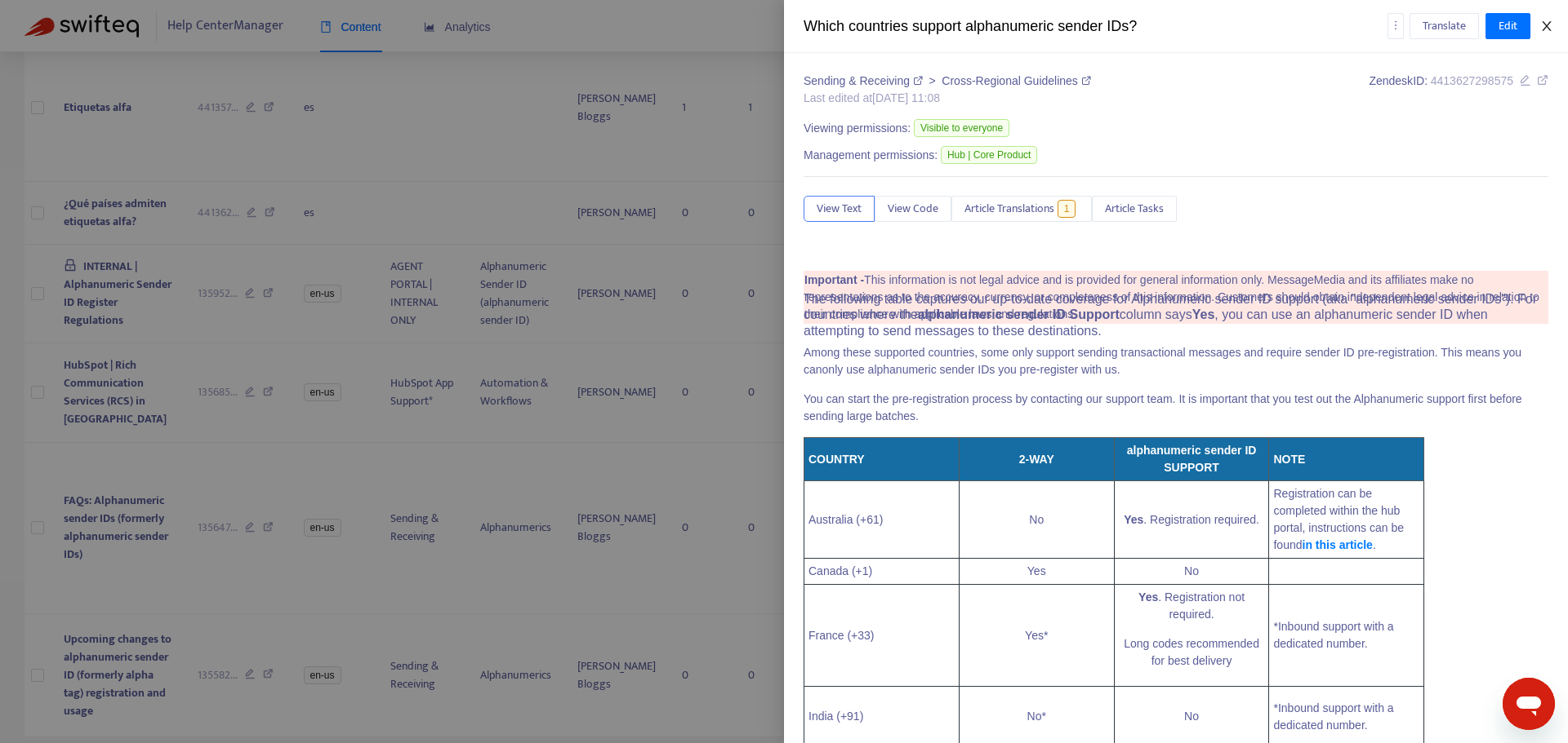
click at [1539, 30] on button "Close" at bounding box center [1546, 26] width 23 height 16
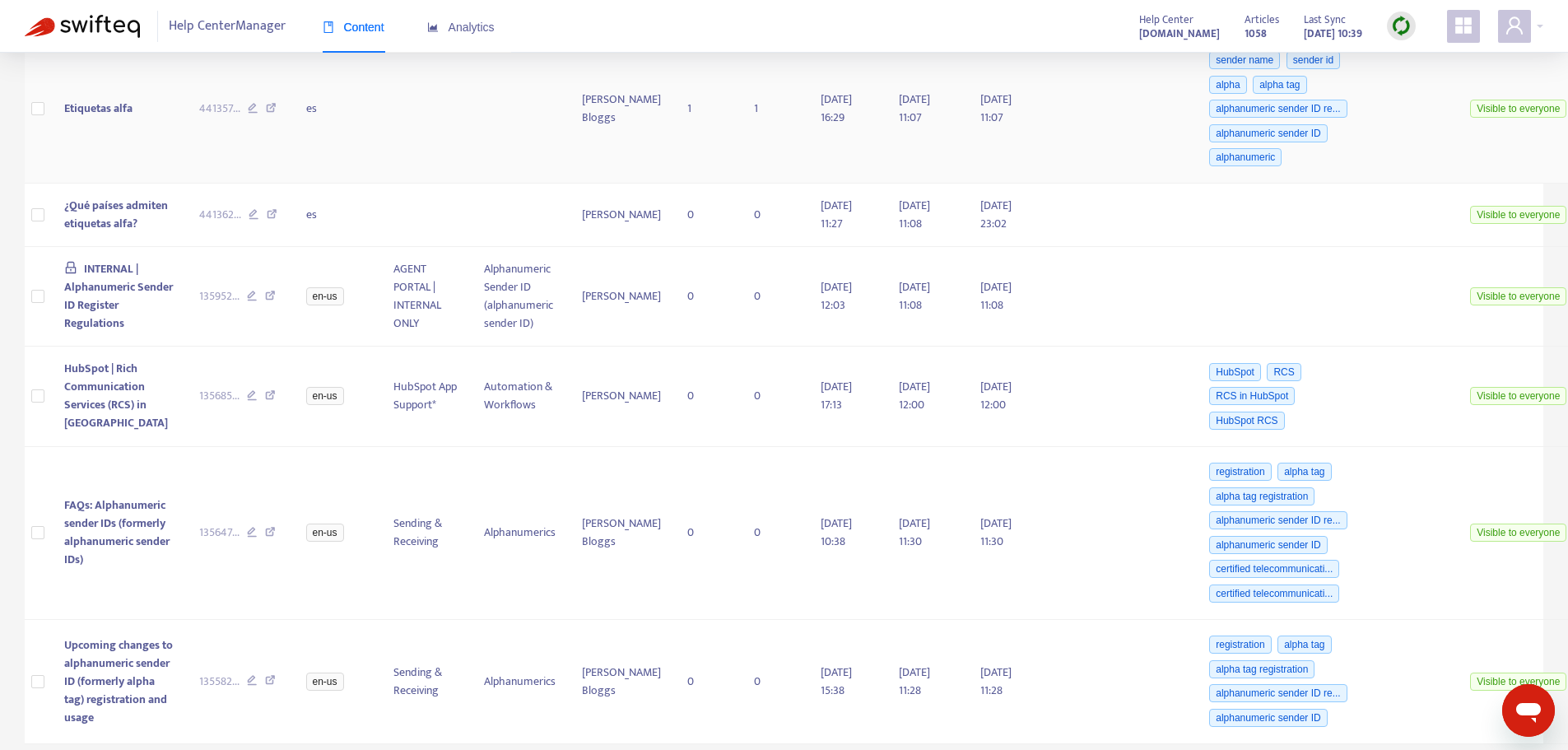
scroll to position [5209, 0]
click at [265, 391] on icon at bounding box center [271, 398] width 11 height 15
click at [265, 528] on icon at bounding box center [271, 535] width 11 height 15
click at [265, 676] on icon at bounding box center [271, 683] width 11 height 15
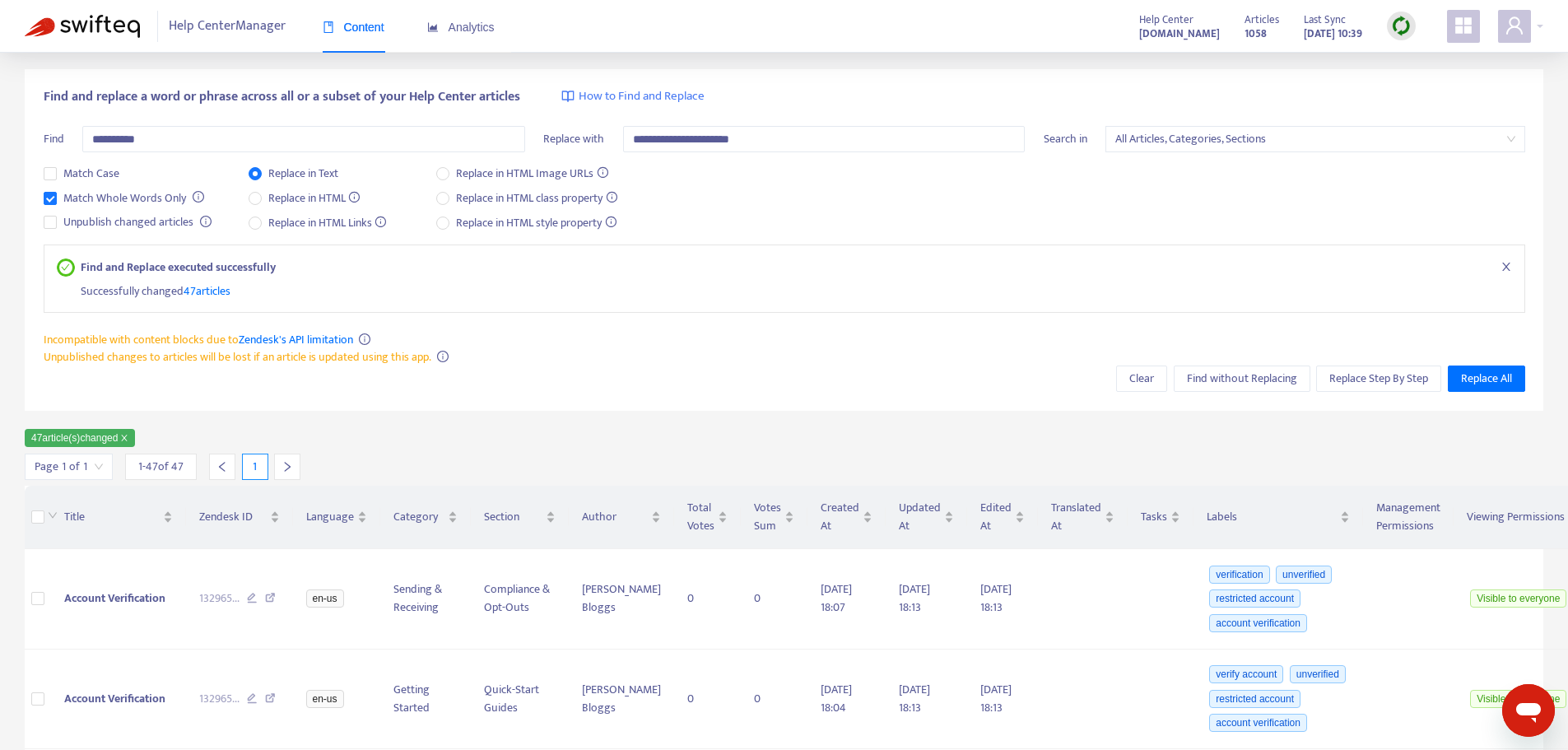
scroll to position [0, 0]
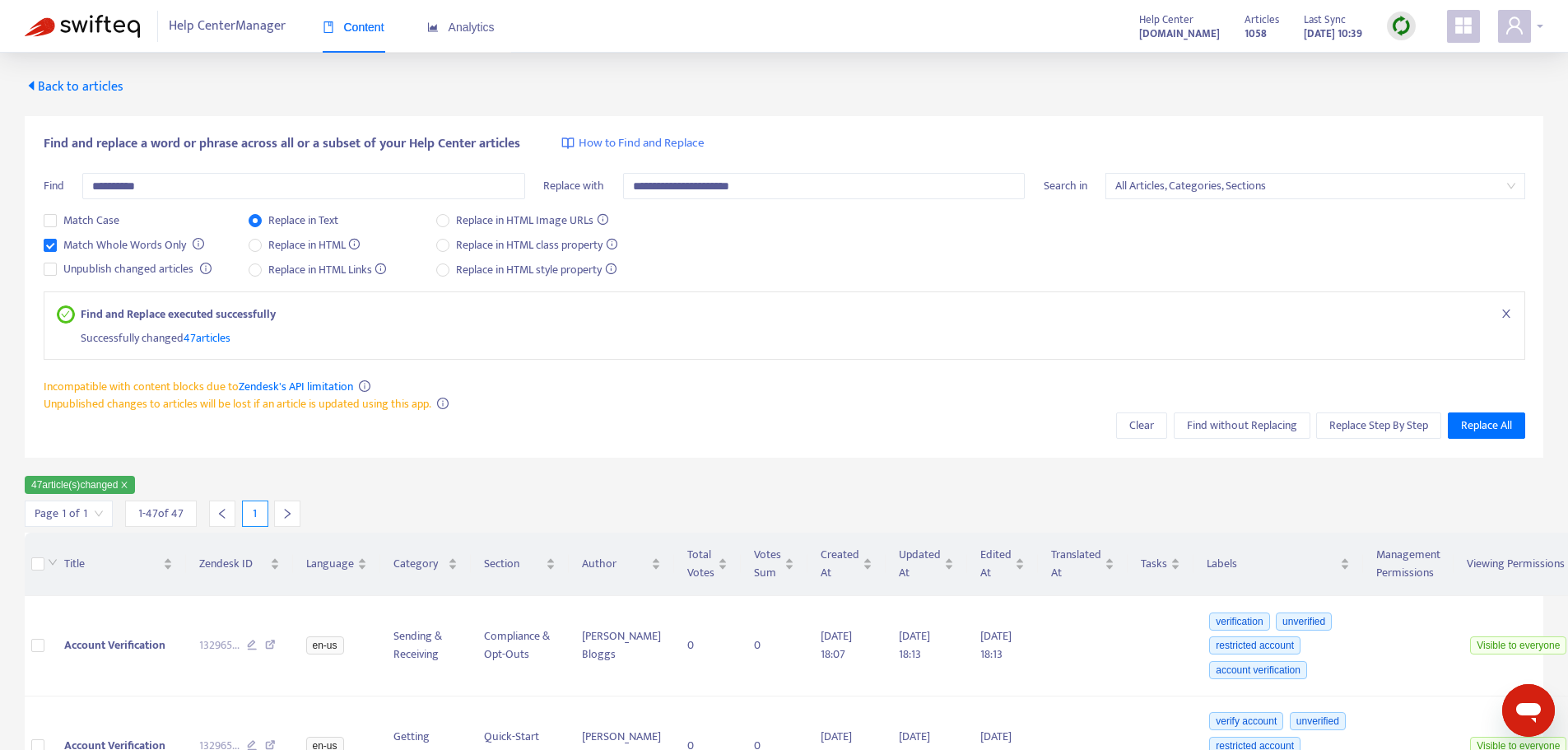
click at [1537, 26] on div at bounding box center [1521, 26] width 46 height 33
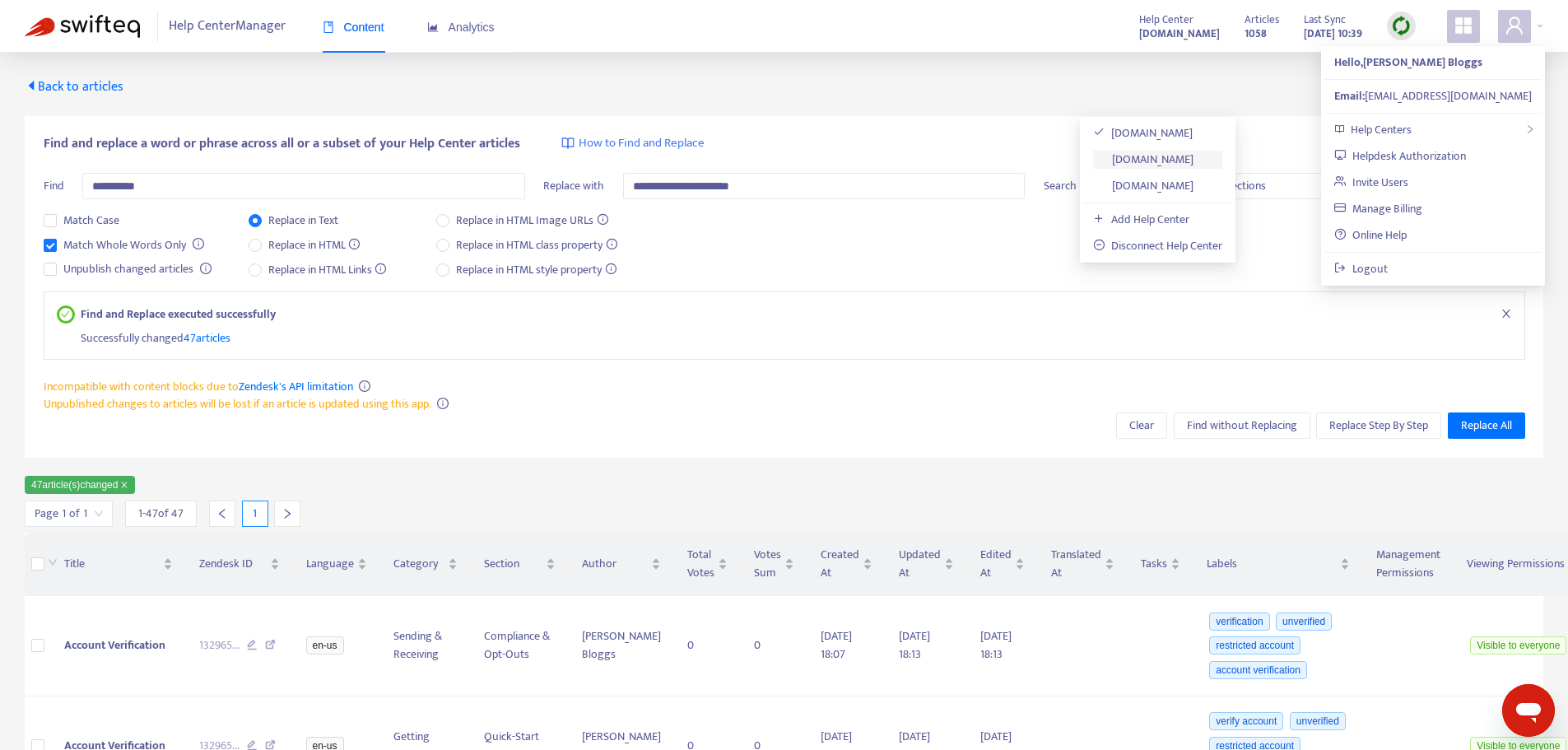
click at [1127, 161] on link "[DOMAIN_NAME]" at bounding box center [1144, 159] width 100 height 19
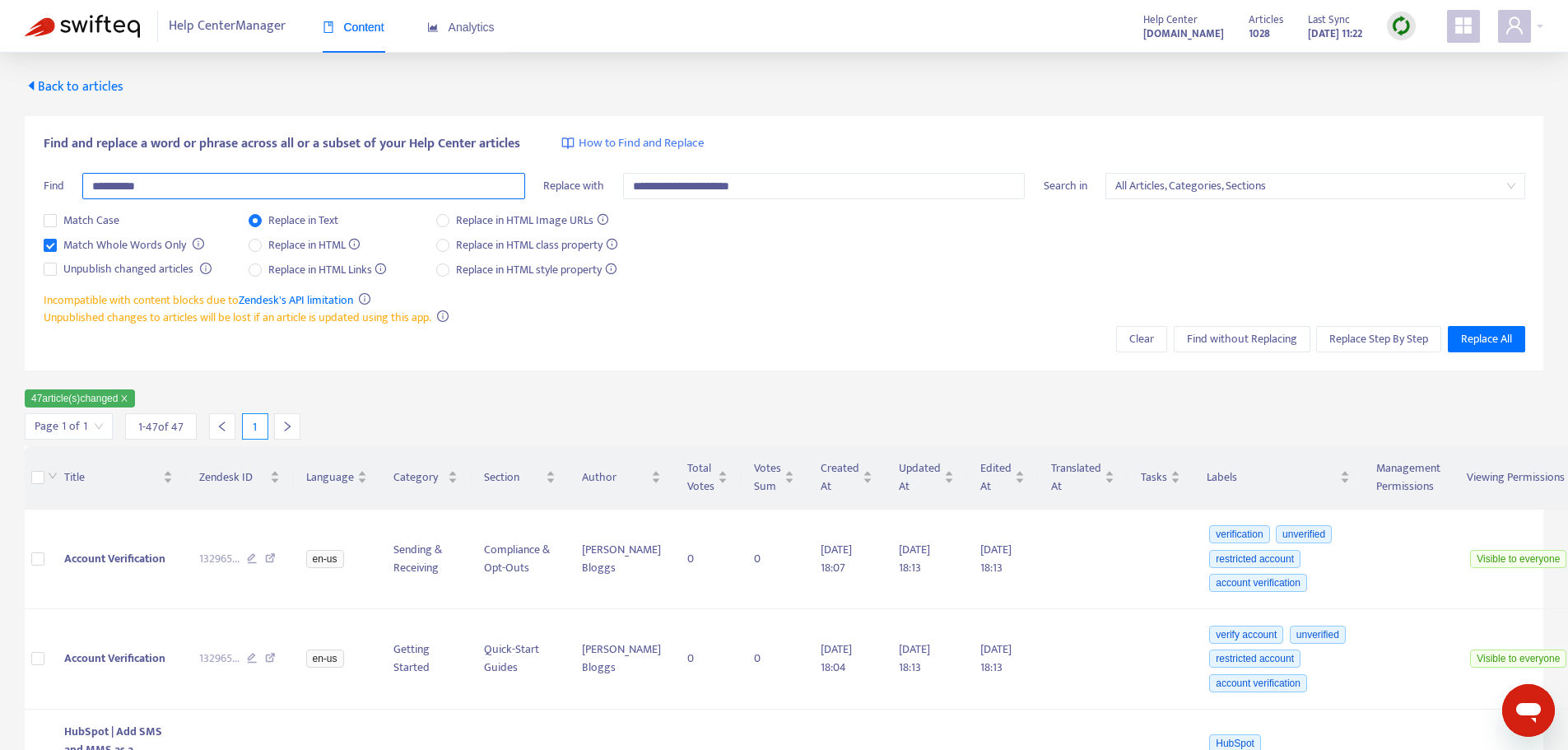
click at [276, 177] on input "**********" at bounding box center [304, 186] width 443 height 26
click at [878, 194] on input "**********" at bounding box center [824, 186] width 403 height 26
click at [1489, 331] on span "Replace All" at bounding box center [1486, 339] width 51 height 18
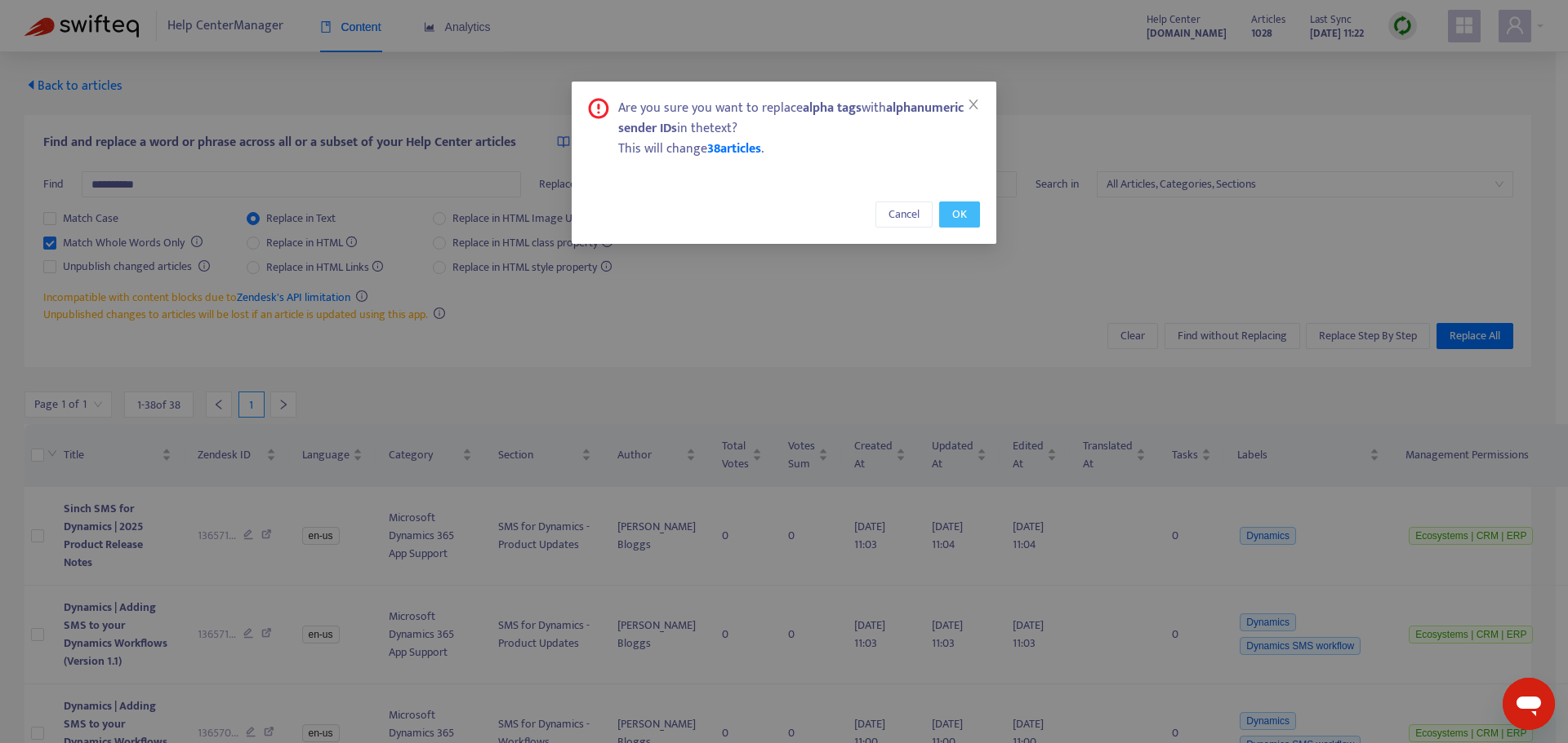
click at [963, 208] on span "OK" at bounding box center [959, 214] width 15 height 18
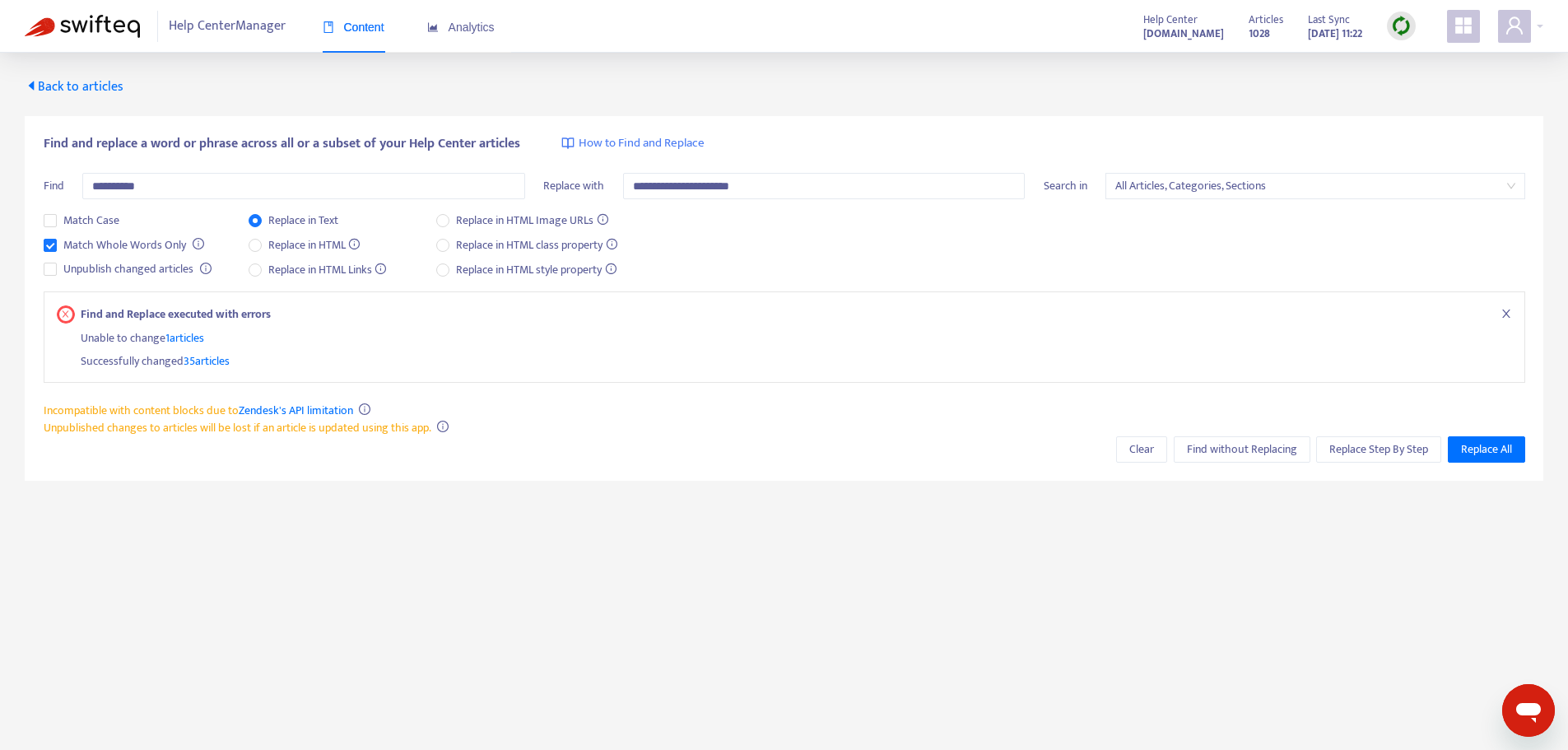
click at [184, 333] on span "1 articles" at bounding box center [185, 338] width 39 height 19
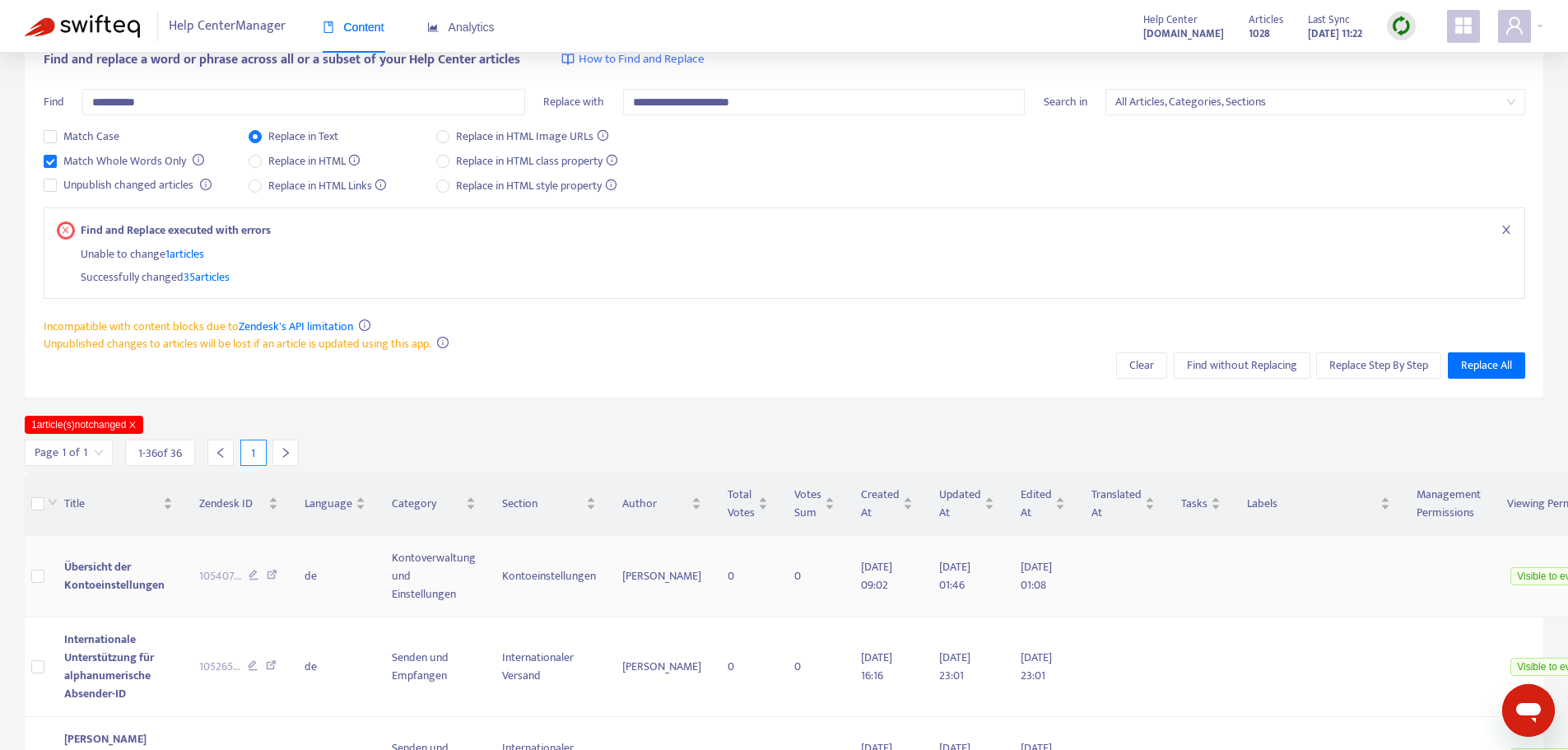
scroll to position [83, 0]
click at [193, 253] on span "1 articles" at bounding box center [185, 256] width 39 height 19
click at [197, 283] on span "35 articles" at bounding box center [206, 278] width 47 height 19
click at [193, 259] on span "1 articles" at bounding box center [185, 256] width 39 height 19
click at [194, 279] on span "35 articles" at bounding box center [206, 278] width 47 height 19
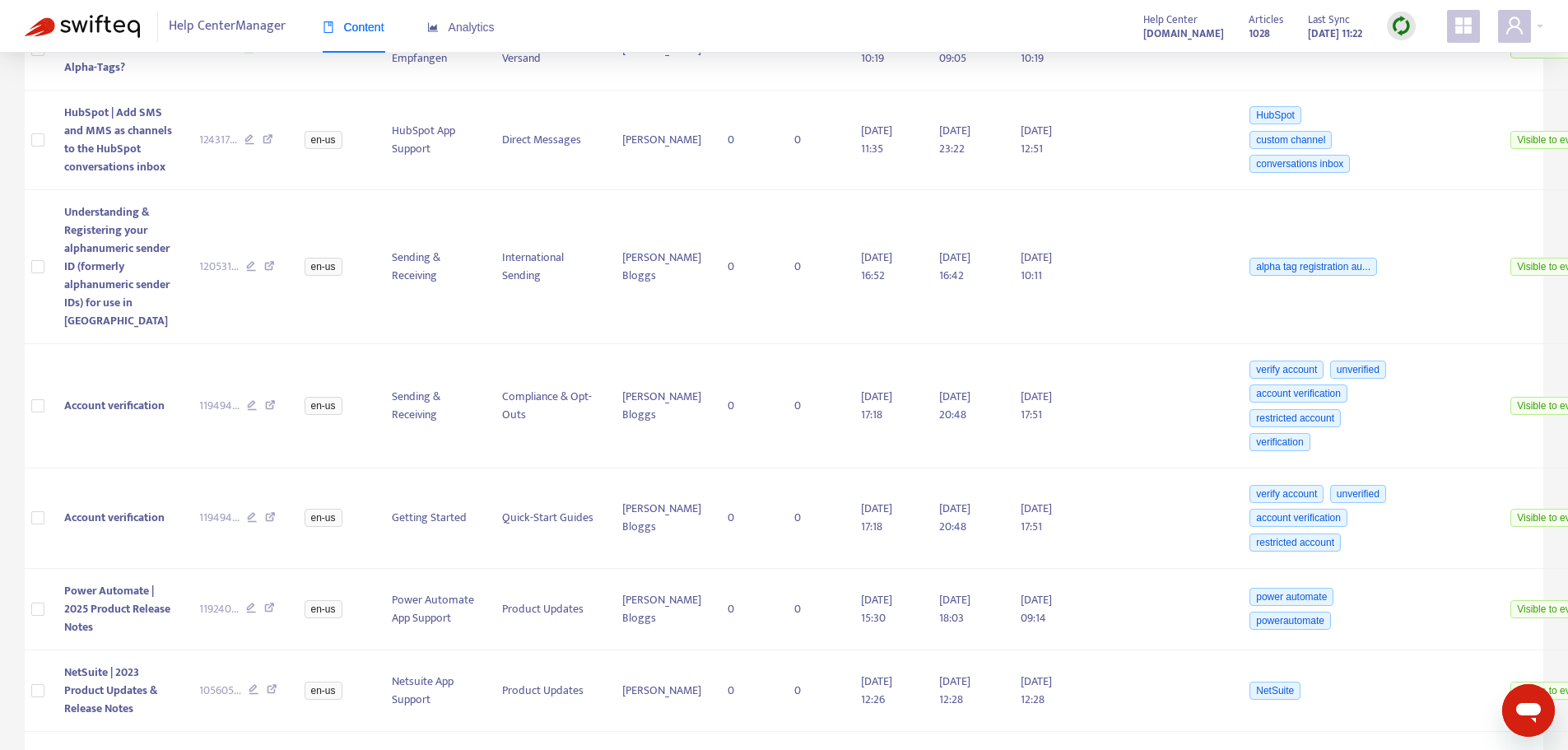
scroll to position [819, 0]
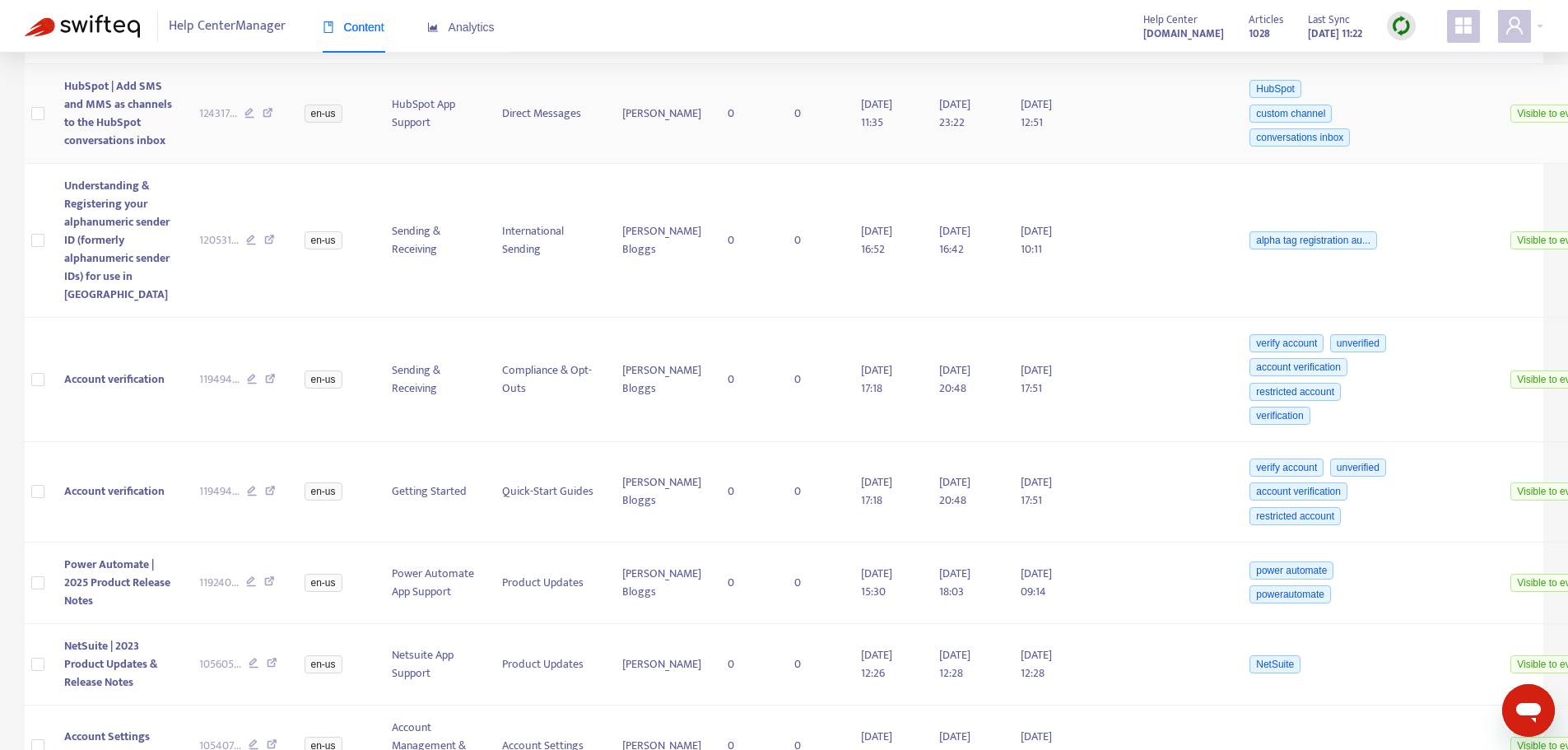
click at [262, 123] on icon at bounding box center [268, 115] width 11 height 15
click at [264, 249] on icon at bounding box center [270, 242] width 11 height 15
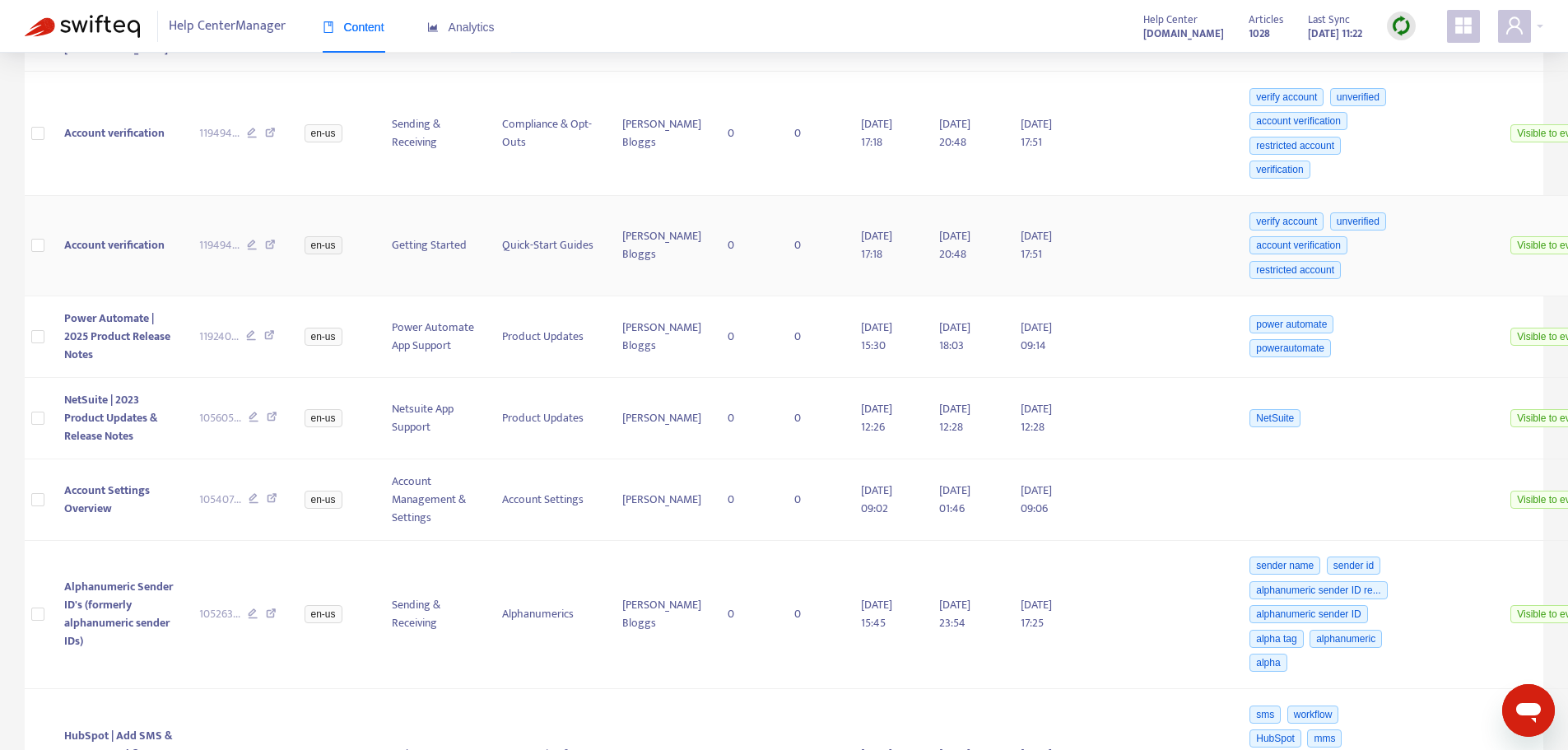
scroll to position [1065, 0]
click at [265, 141] on icon at bounding box center [271, 134] width 11 height 15
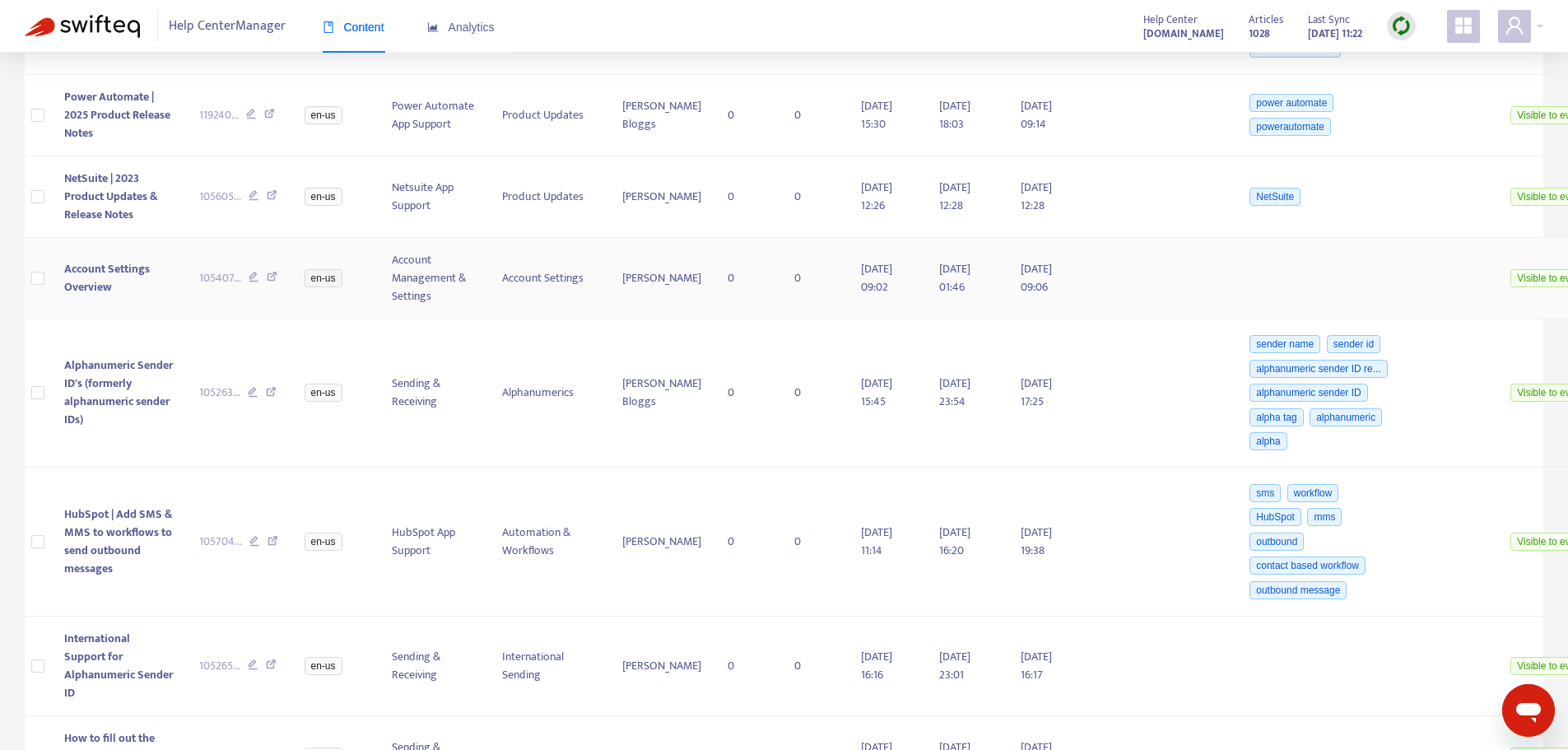
scroll to position [1313, 0]
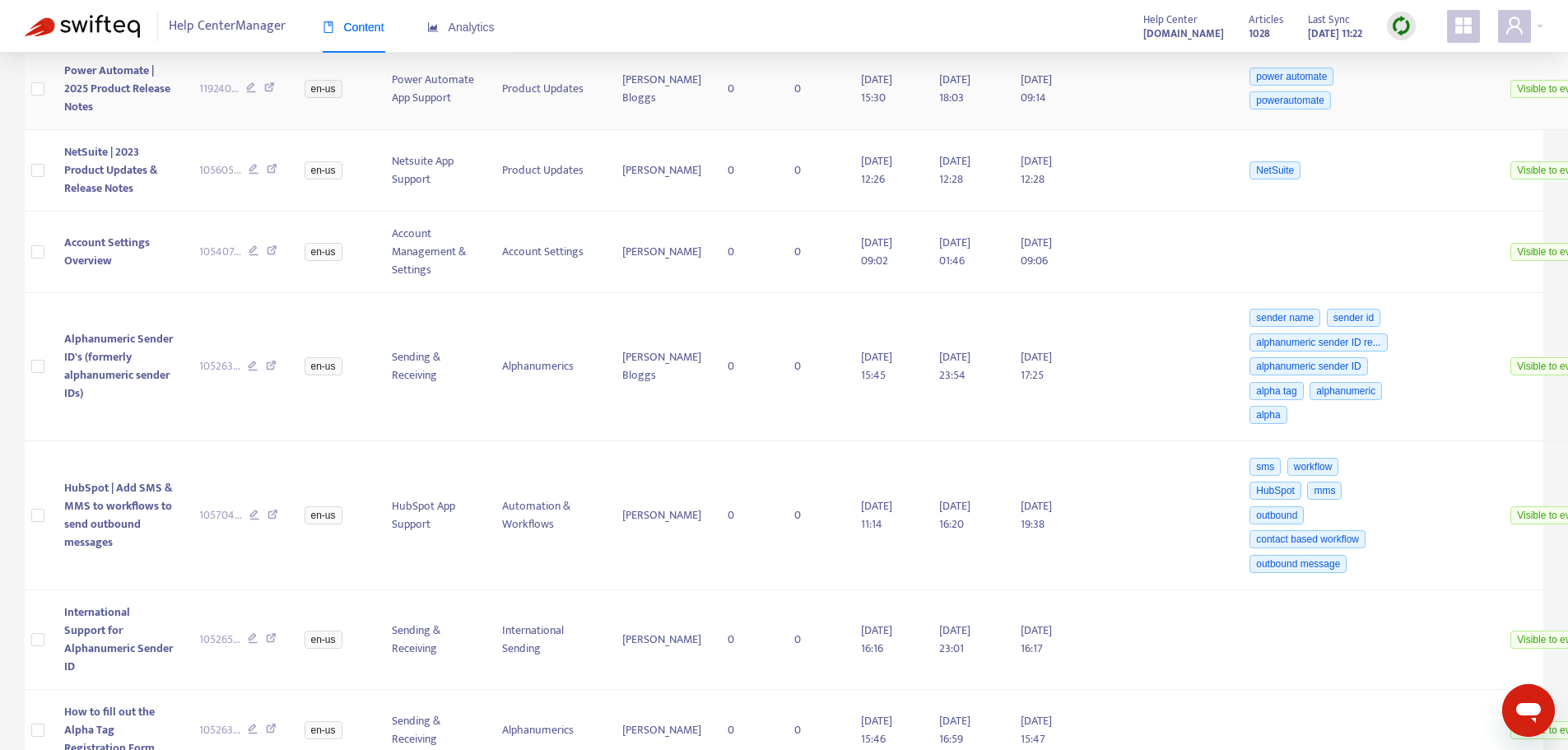
click at [264, 97] on icon at bounding box center [270, 90] width 11 height 15
click at [267, 261] on icon at bounding box center [272, 253] width 11 height 15
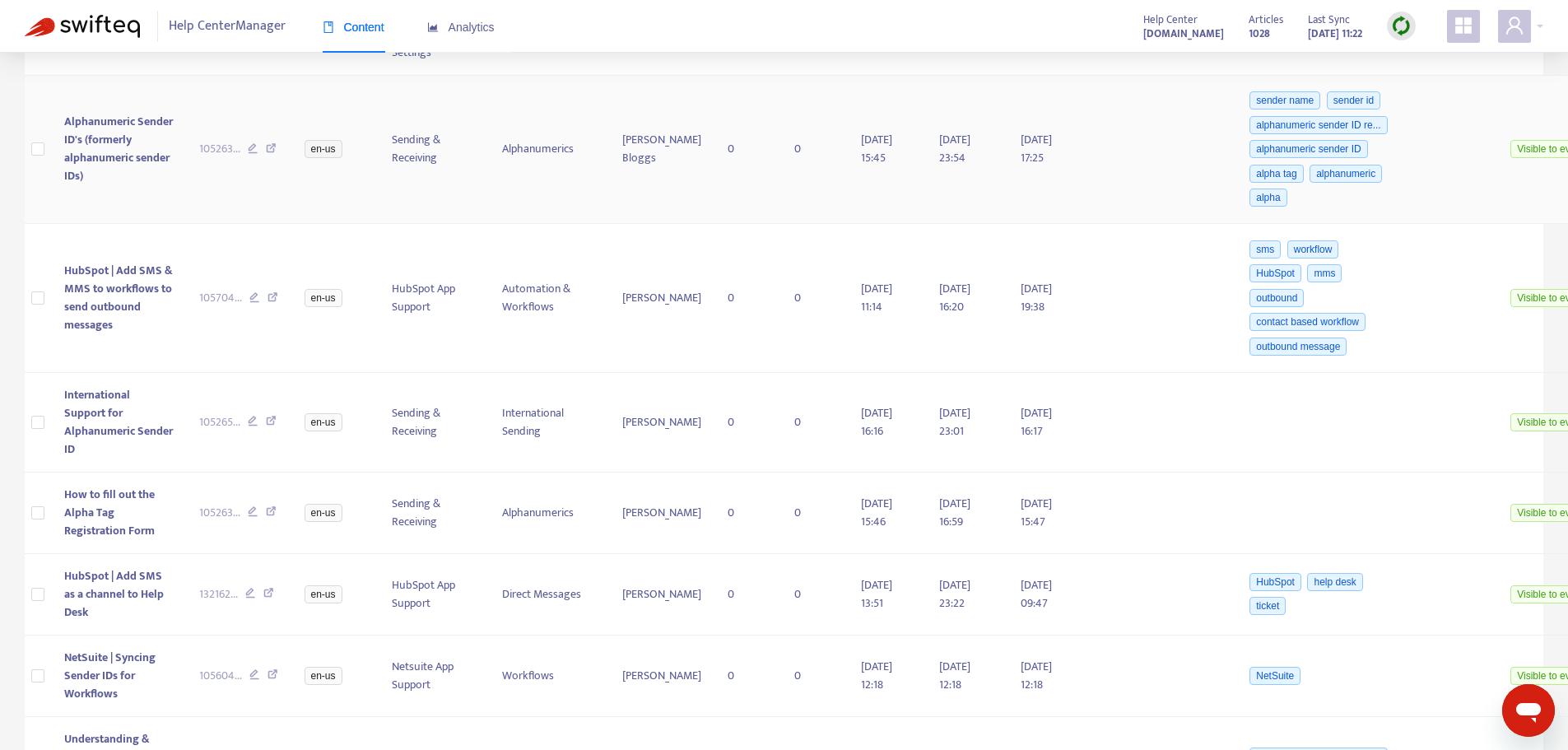
scroll to position [1560, 0]
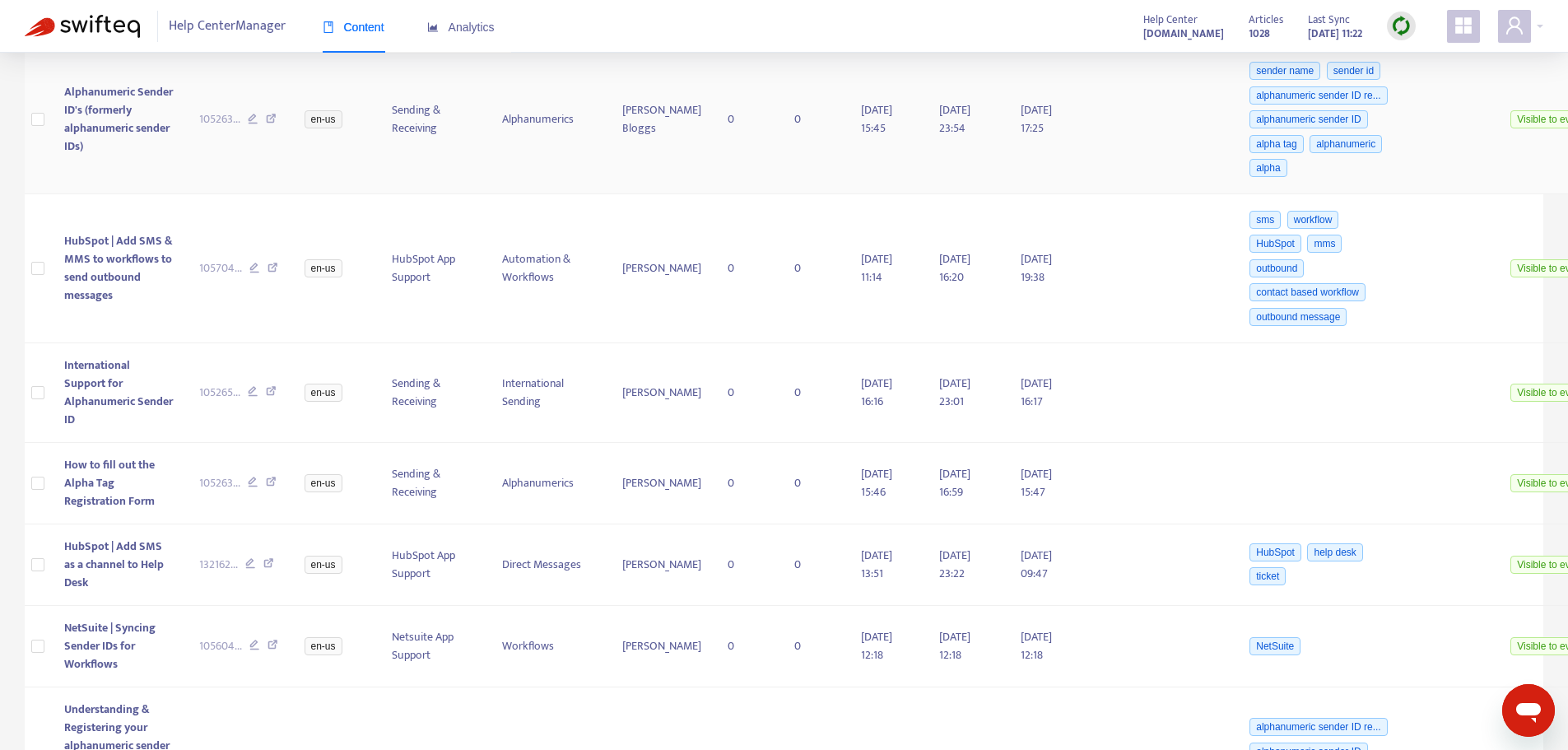
click at [266, 128] on icon at bounding box center [272, 121] width 11 height 15
click at [268, 277] on icon at bounding box center [273, 270] width 11 height 15
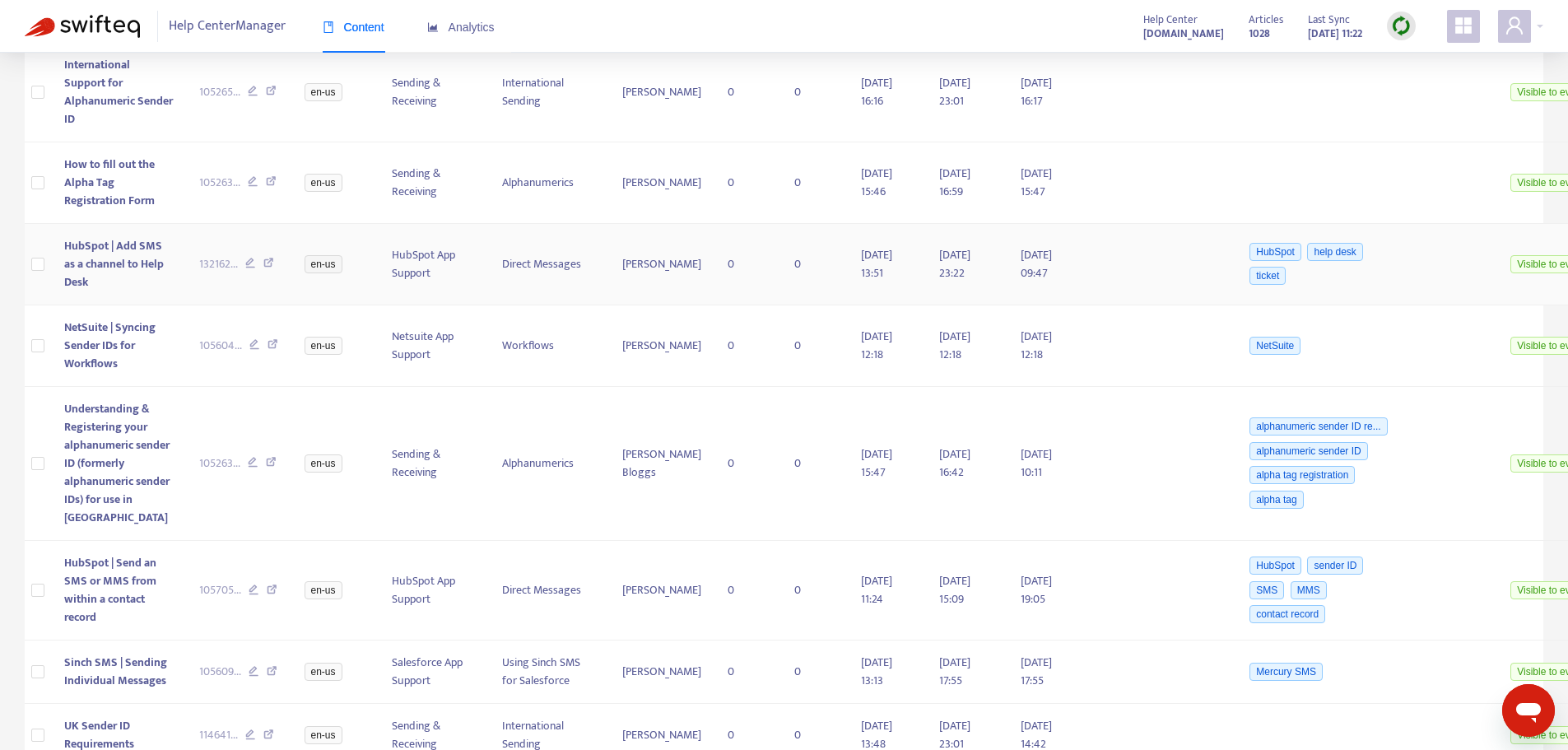
scroll to position [1890, 0]
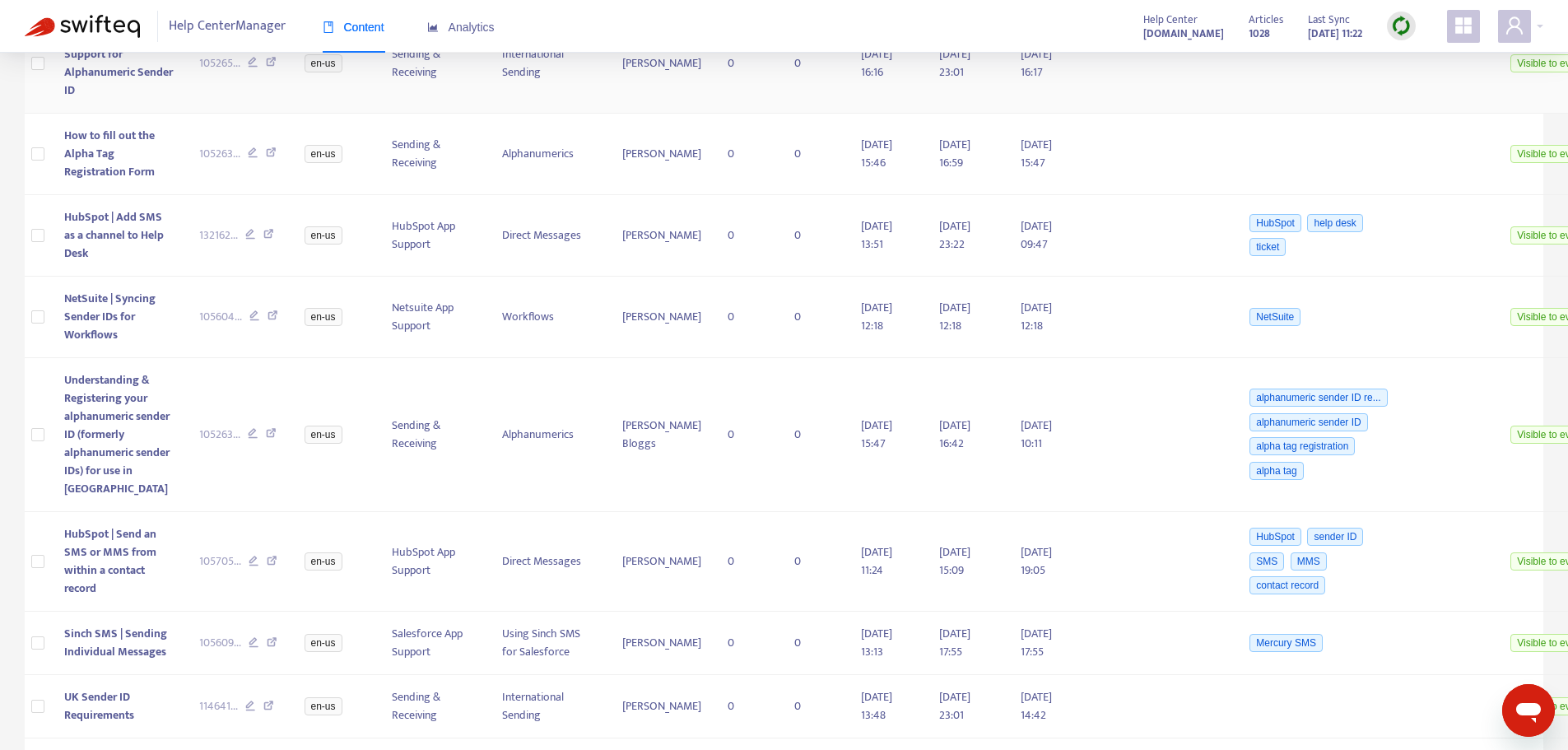
click at [266, 72] on icon at bounding box center [272, 64] width 11 height 15
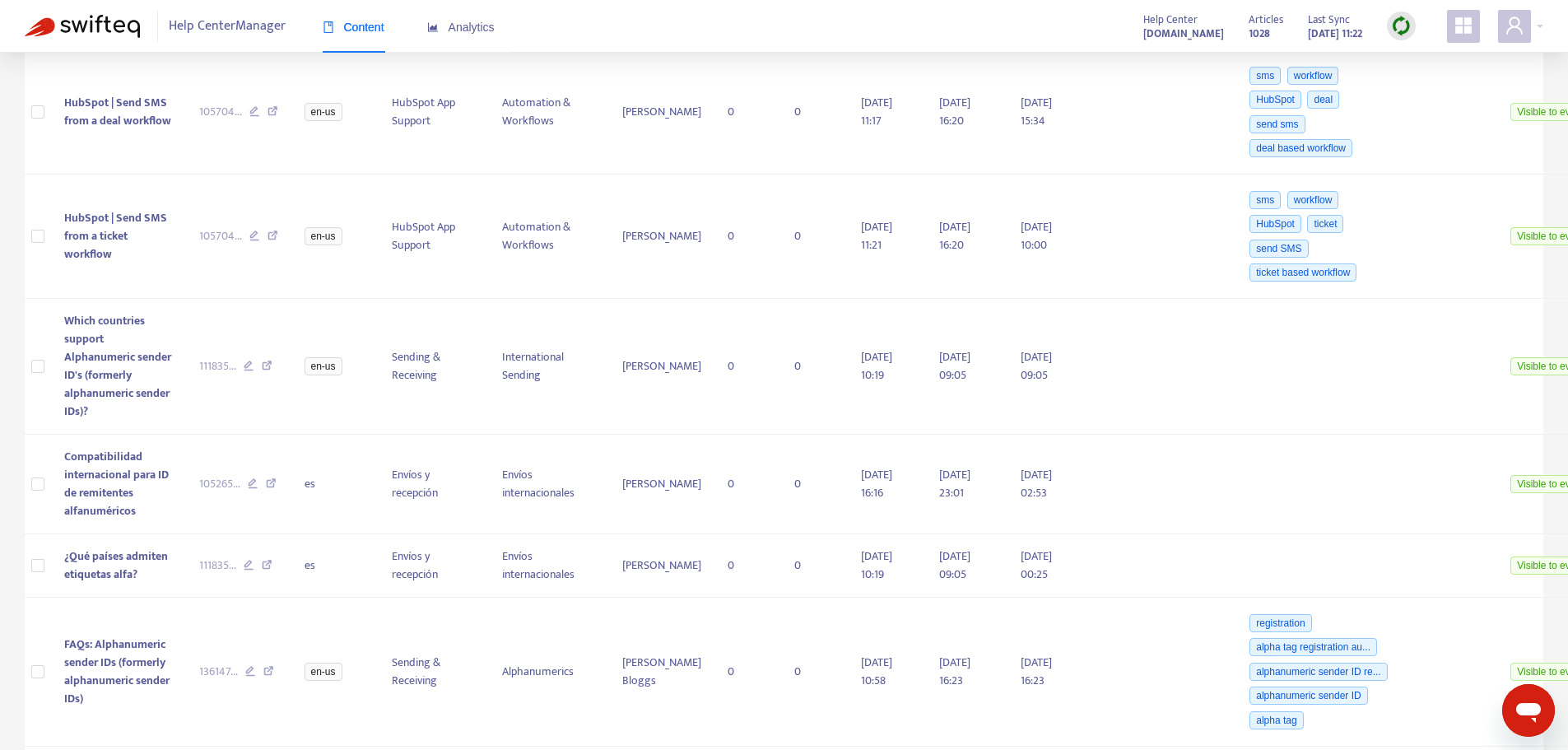
scroll to position [3125, 0]
click at [261, 374] on icon at bounding box center [267, 367] width 11 height 15
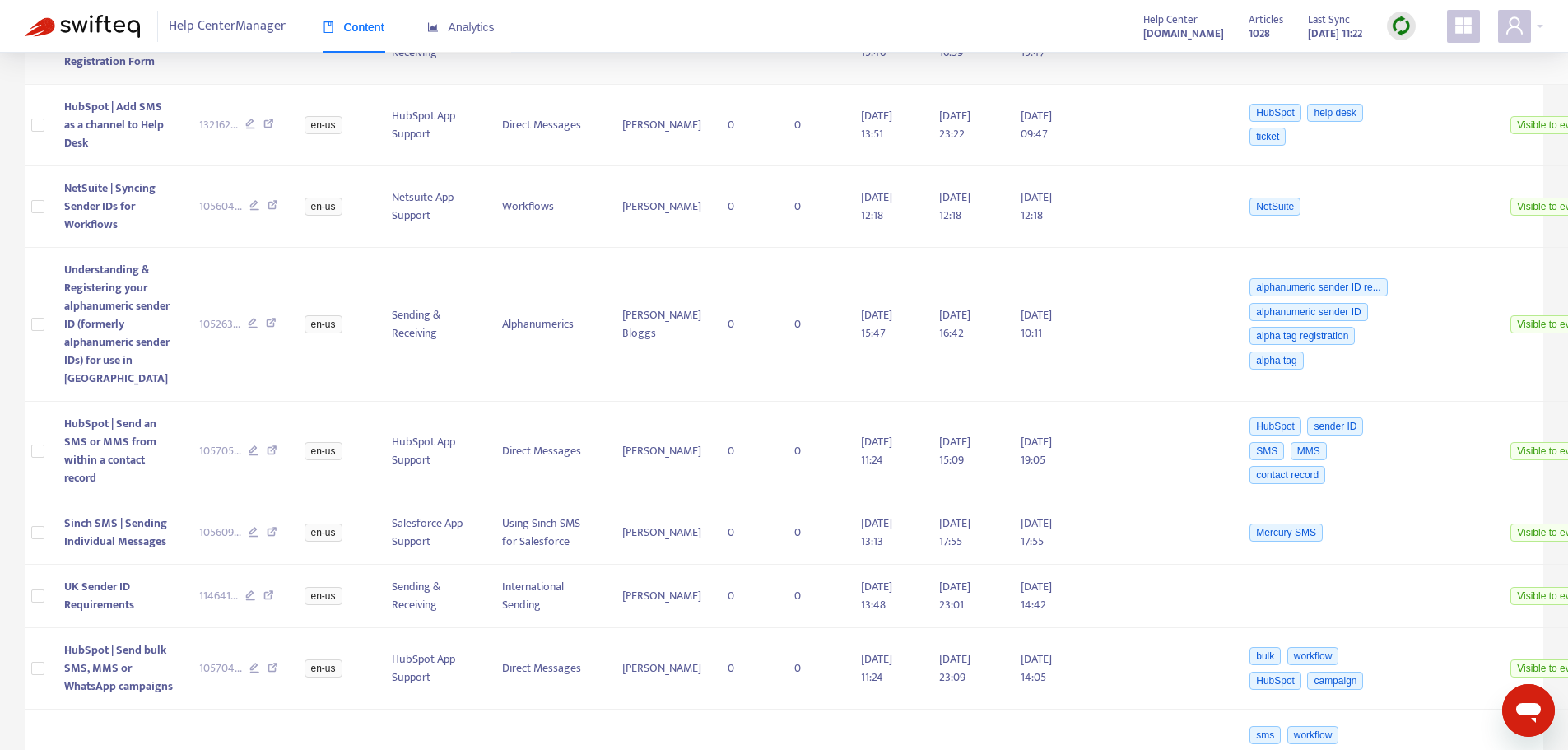
scroll to position [1972, 0]
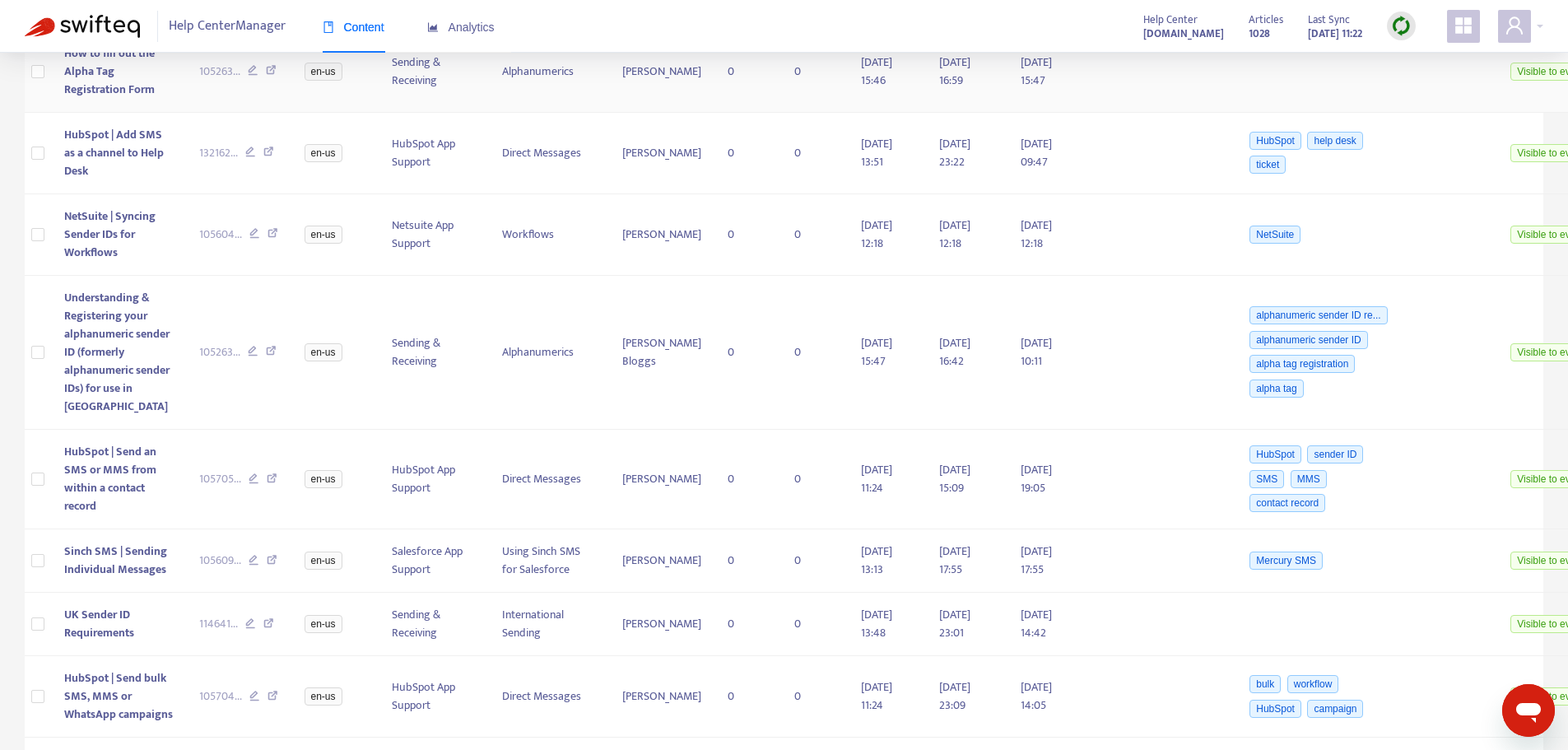
click at [266, 80] on icon at bounding box center [272, 73] width 11 height 15
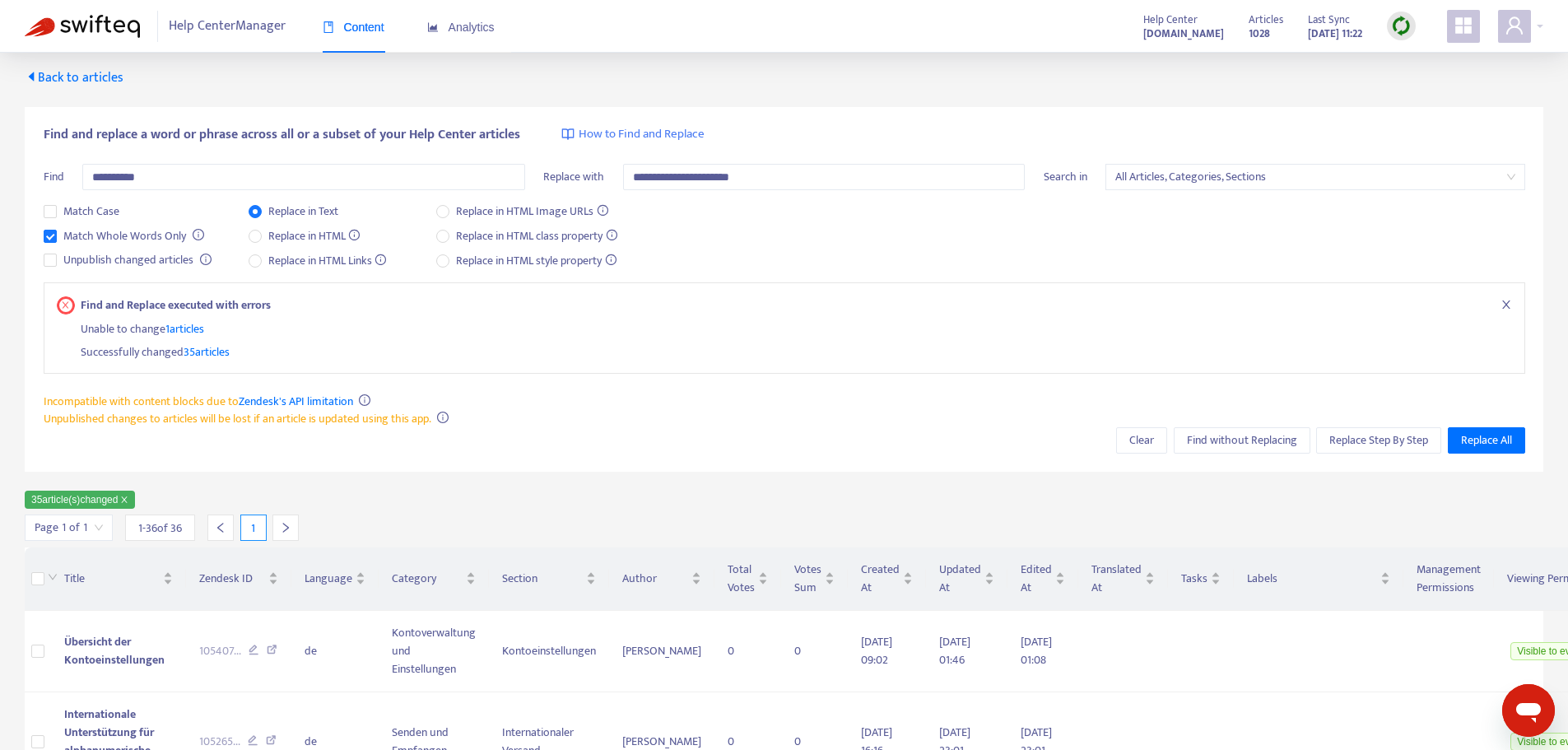
scroll to position [0, 0]
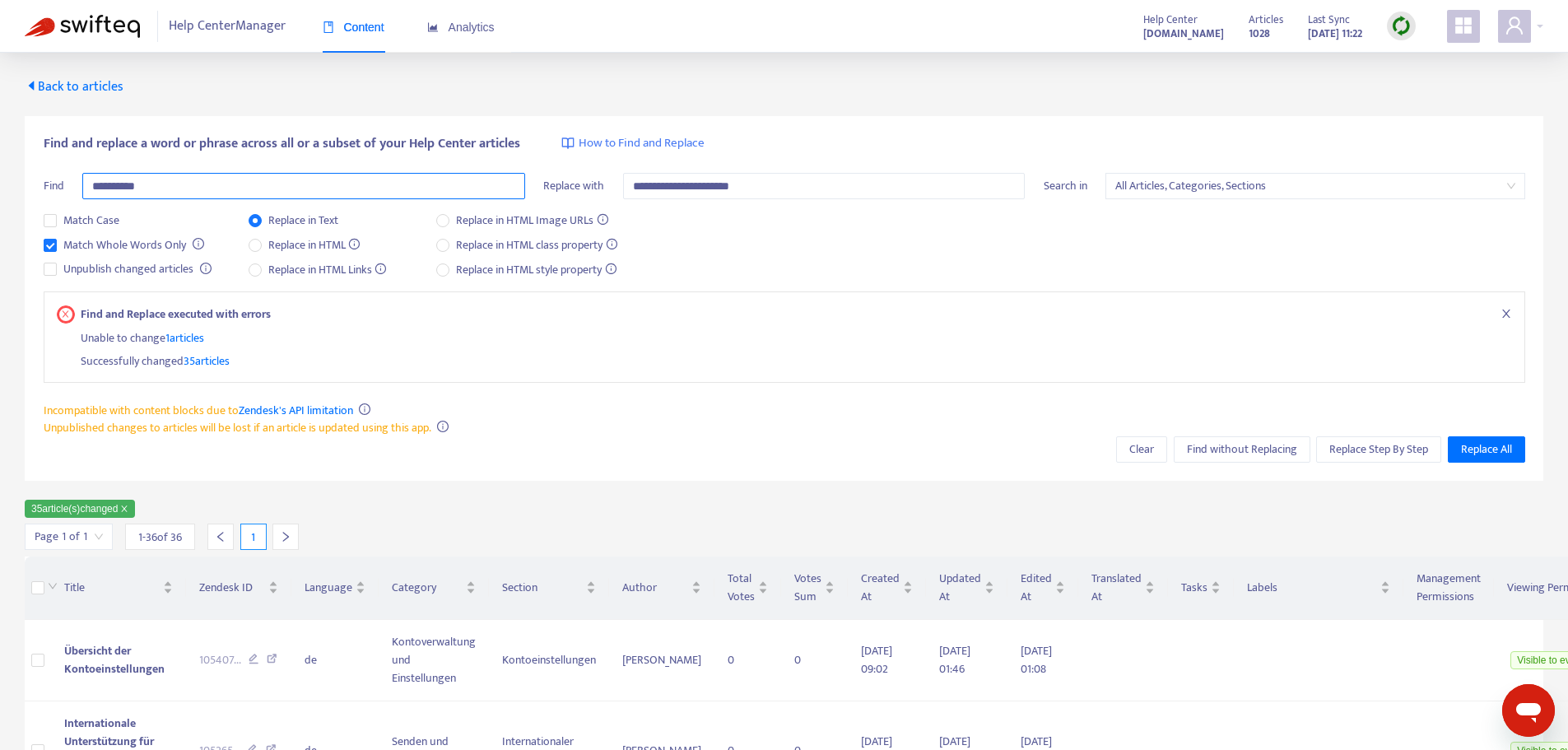
click at [150, 181] on input "**********" at bounding box center [304, 186] width 443 height 26
click at [719, 181] on input "**********" at bounding box center [824, 186] width 403 height 26
click at [384, 178] on input "**********" at bounding box center [304, 186] width 443 height 26
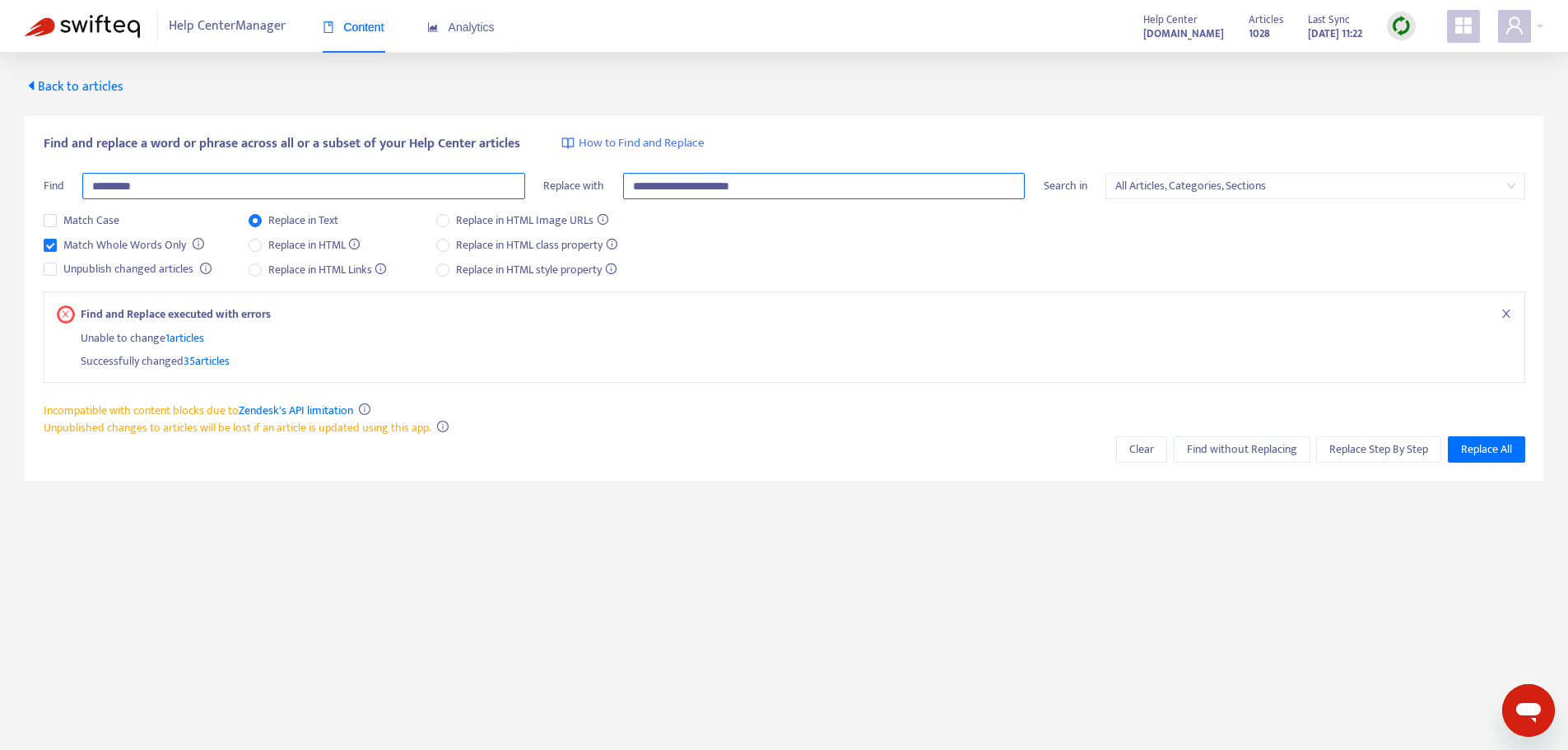
type input "*********"
click at [808, 189] on input "**********" at bounding box center [824, 186] width 403 height 26
type input "**********"
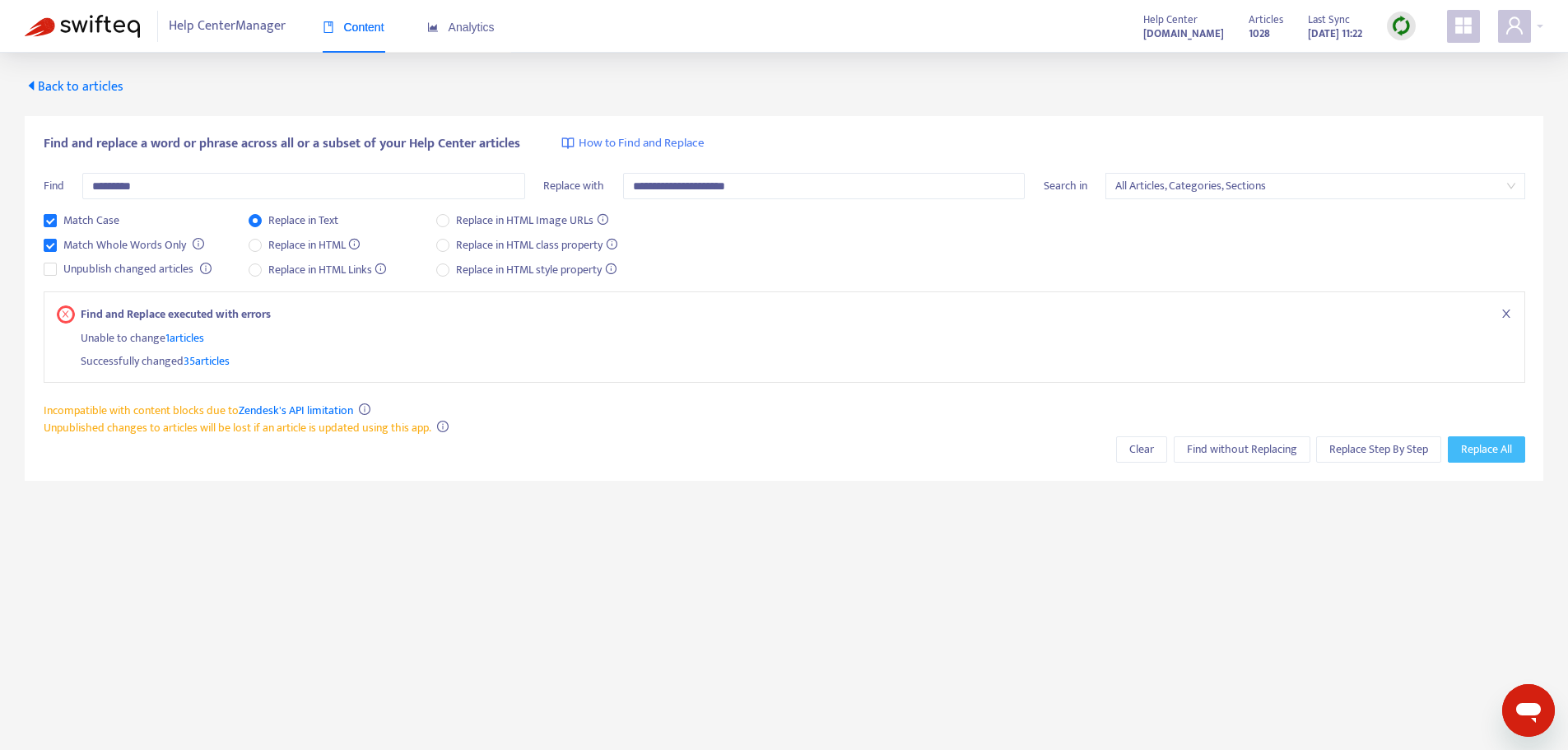
click at [1481, 451] on span "Replace All" at bounding box center [1486, 449] width 51 height 18
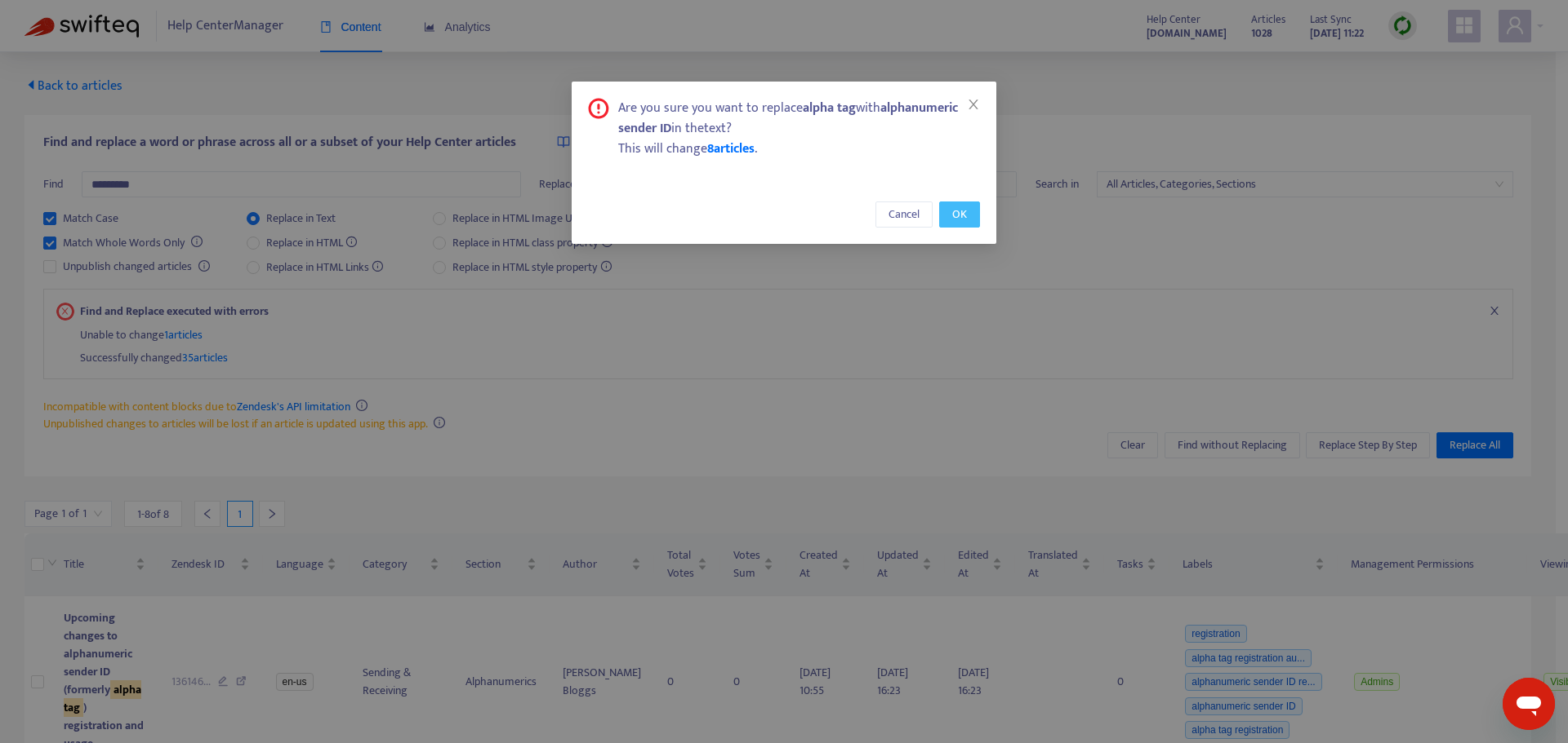
click at [958, 220] on span "OK" at bounding box center [959, 214] width 15 height 18
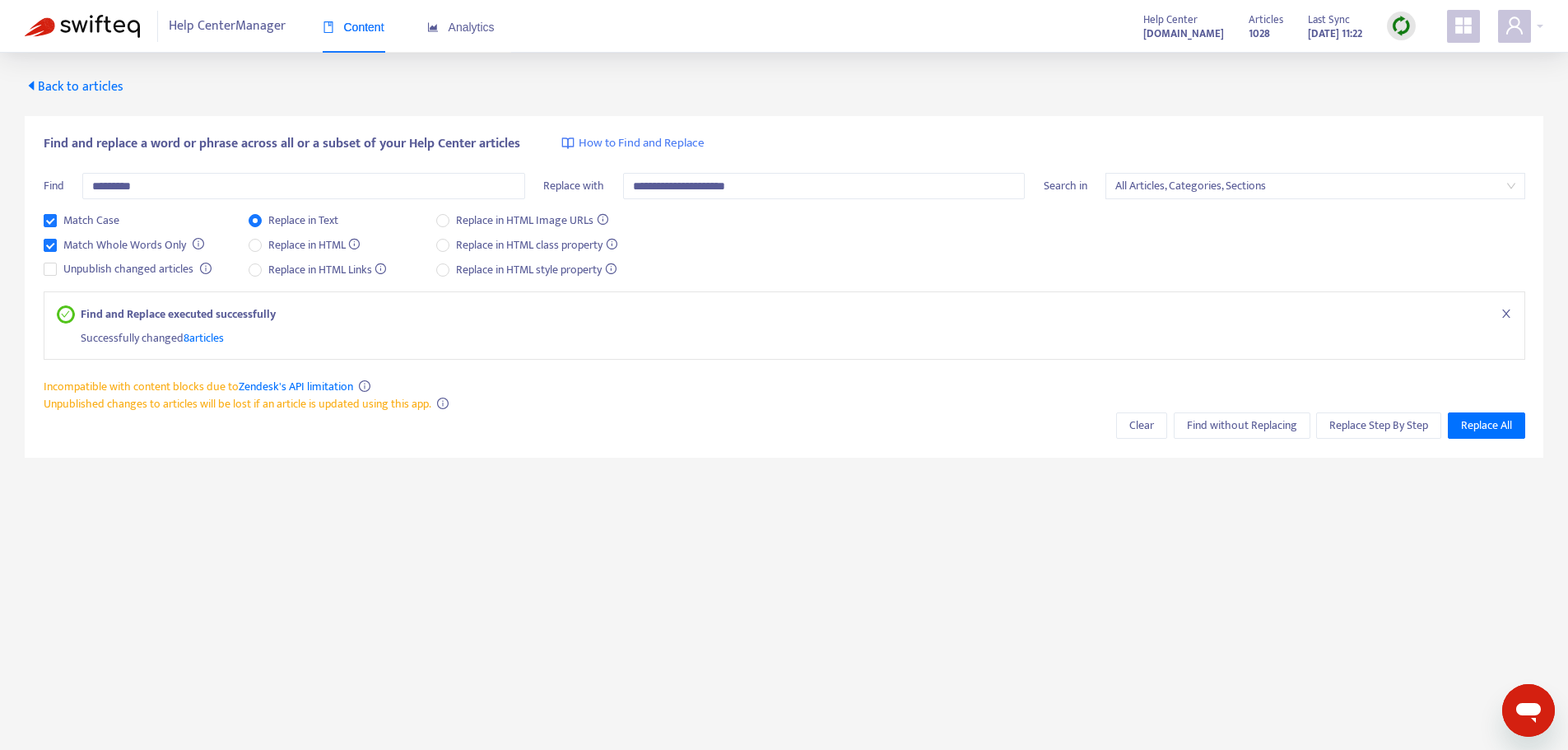
click at [222, 344] on span "8 articles" at bounding box center [203, 338] width 40 height 19
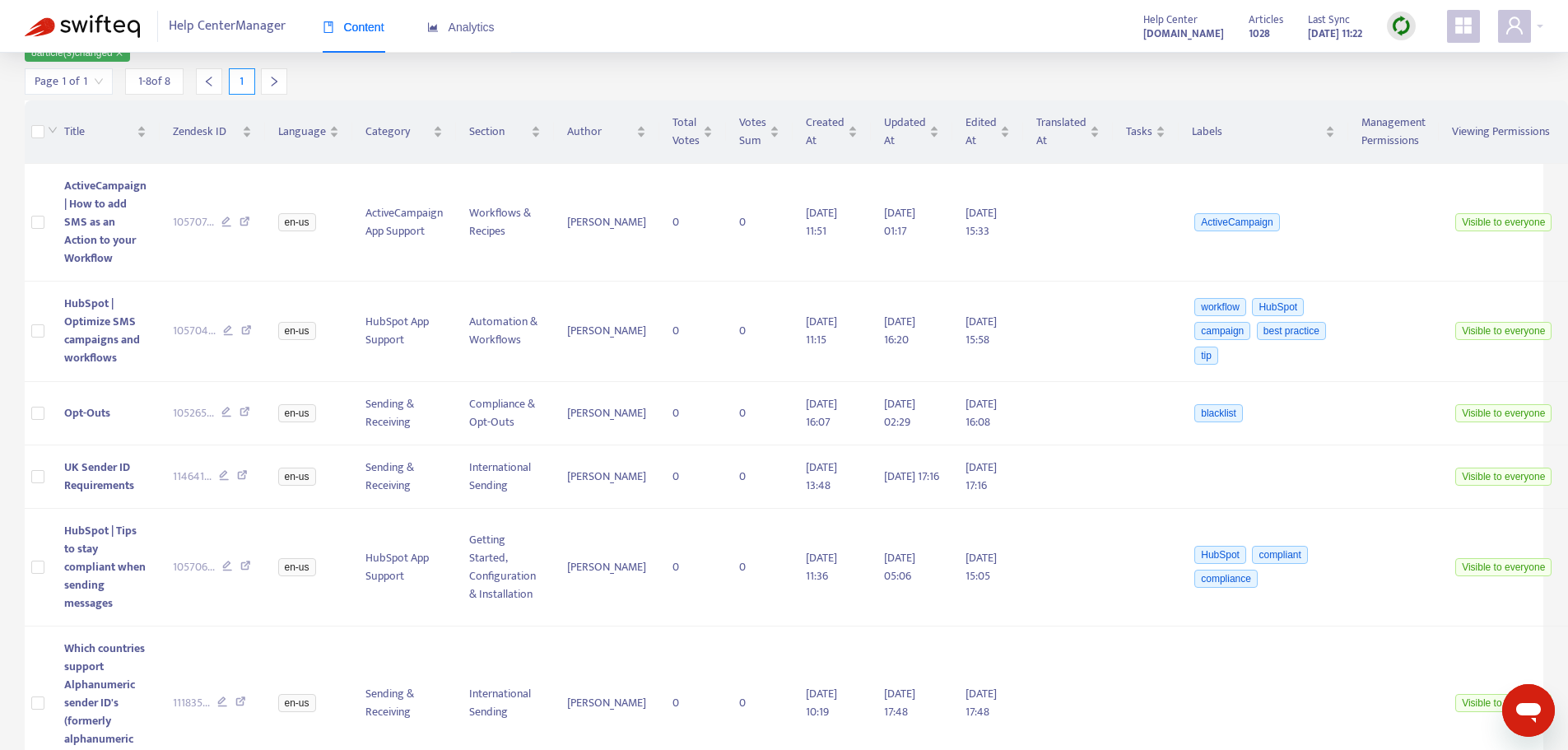
scroll to position [494, 0]
